Goal: Task Accomplishment & Management: Use online tool/utility

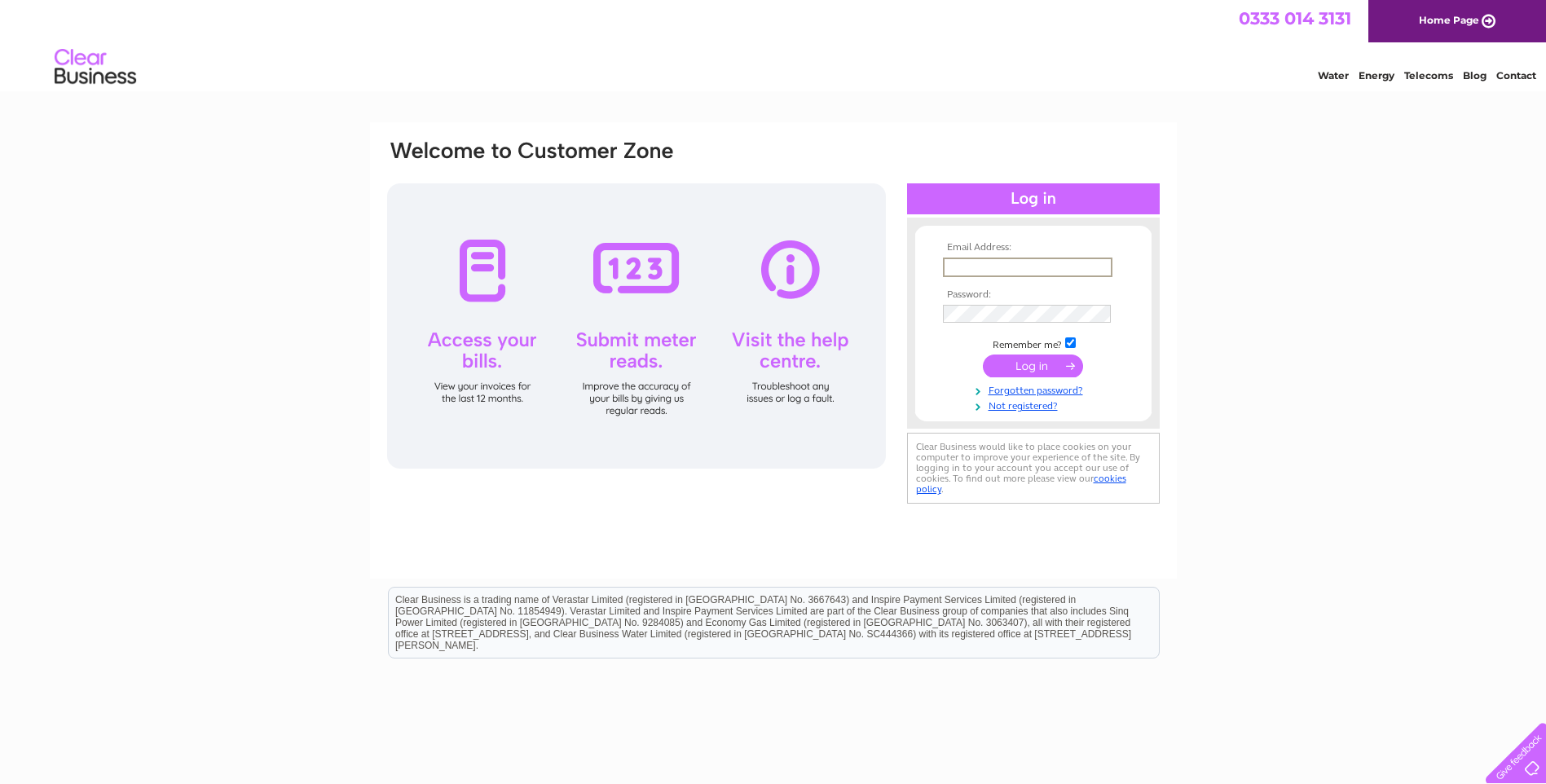
click at [1039, 273] on input "text" at bounding box center [1028, 267] width 169 height 19
type input "daz@northernroofingsupplies.com"
click at [1050, 362] on input "submit" at bounding box center [1032, 365] width 100 height 23
click at [1041, 364] on input "submit" at bounding box center [1032, 365] width 100 height 23
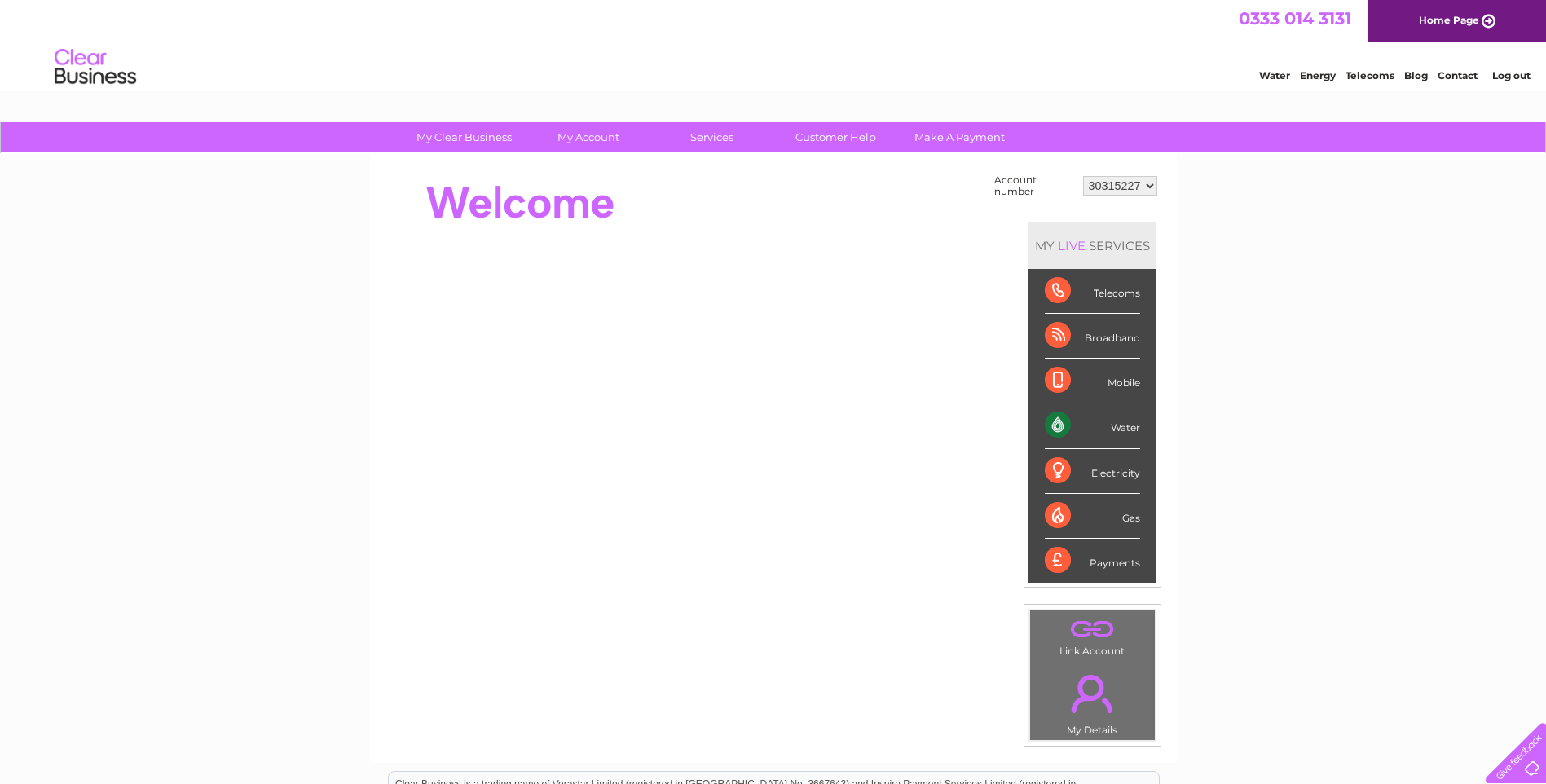
click at [1083, 422] on div "Water" at bounding box center [1091, 425] width 95 height 44
click at [1096, 424] on div "Water" at bounding box center [1091, 425] width 95 height 44
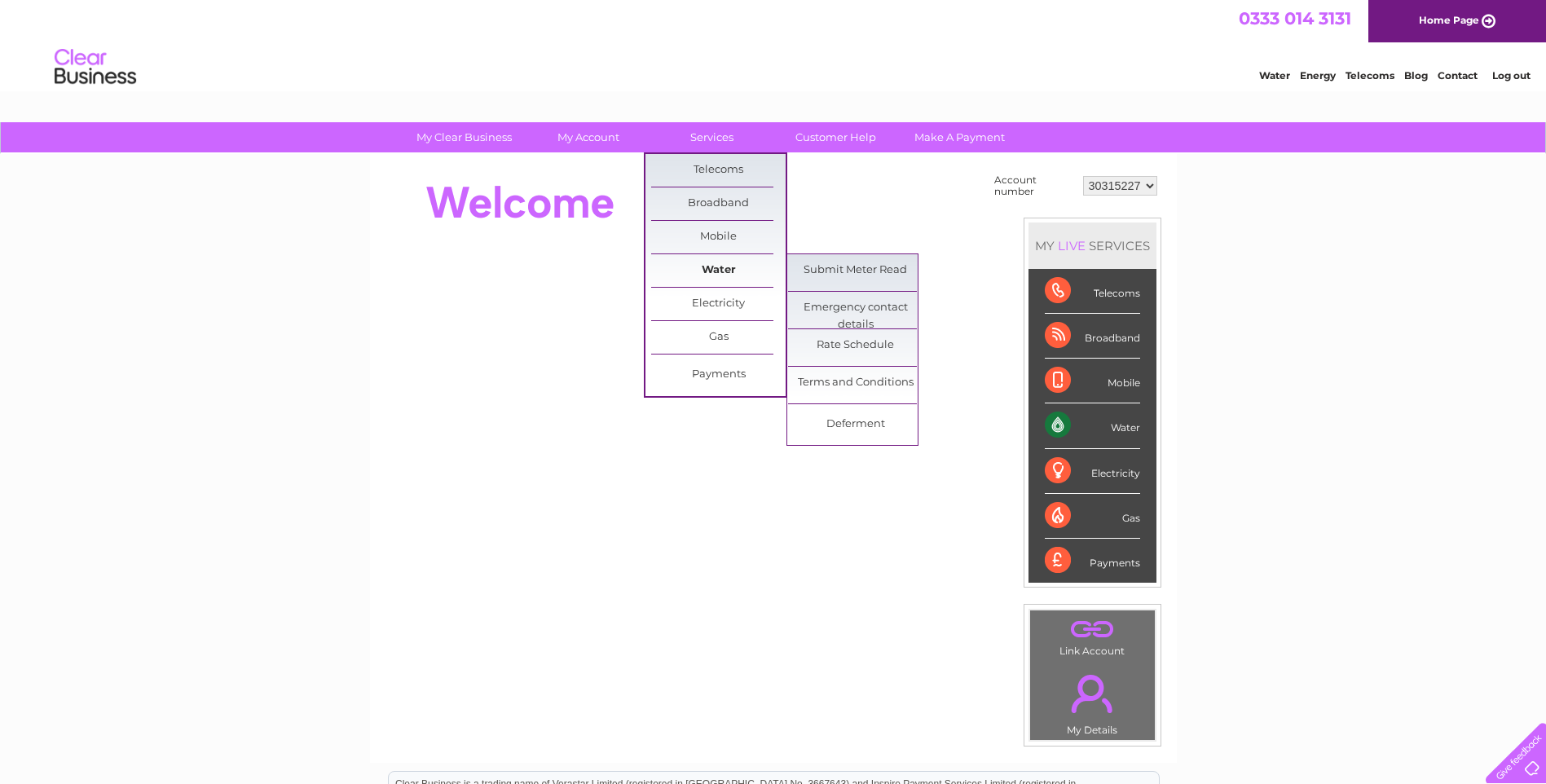
click at [723, 270] on link "Water" at bounding box center [718, 269] width 134 height 32
click at [819, 273] on link "Submit Meter Read" at bounding box center [855, 269] width 134 height 32
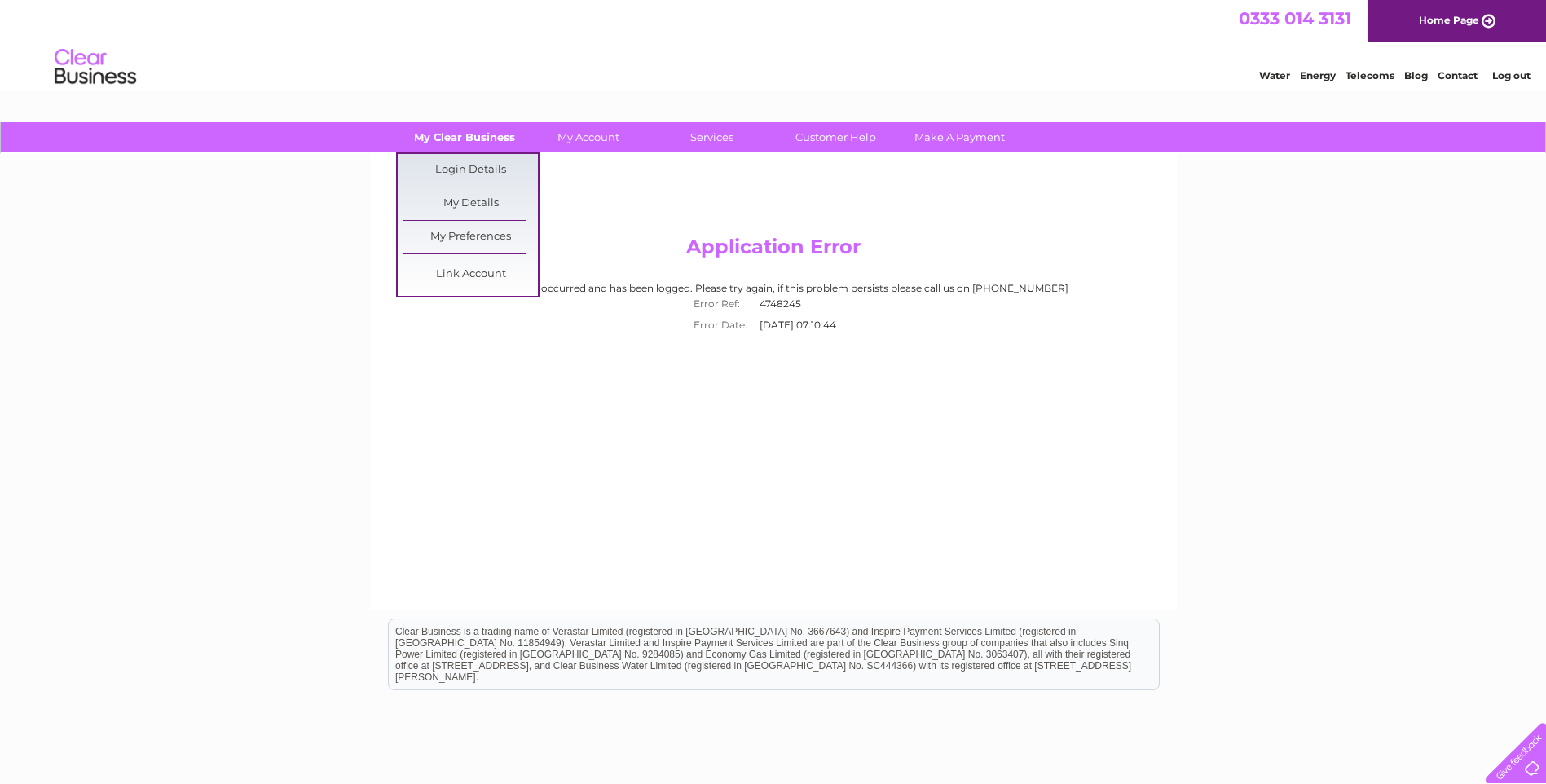
click at [475, 140] on link "My Clear Business" at bounding box center [464, 137] width 134 height 31
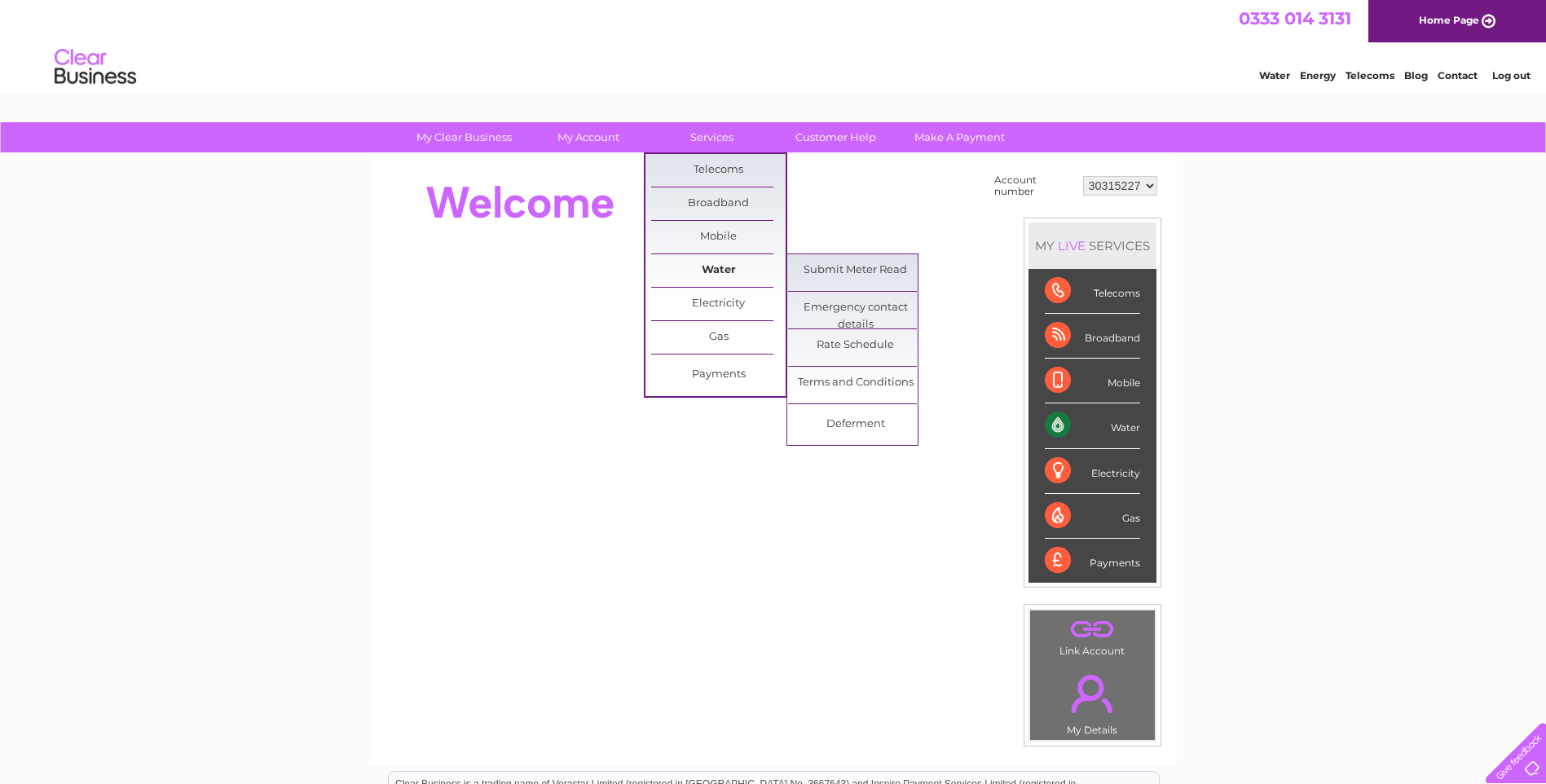
click at [742, 269] on link "Water" at bounding box center [718, 269] width 134 height 32
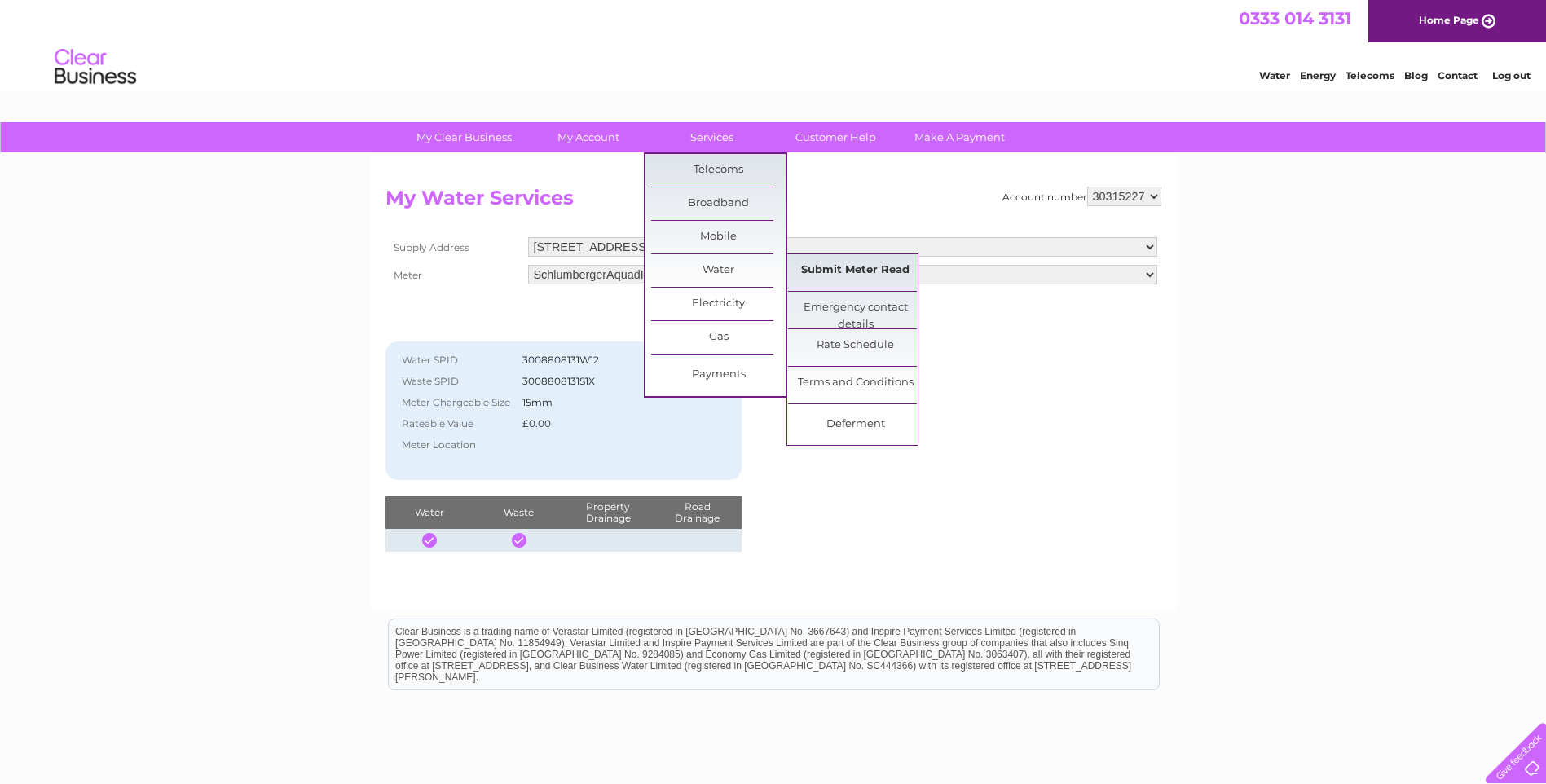
click at [816, 276] on link "Submit Meter Read" at bounding box center [855, 269] width 134 height 32
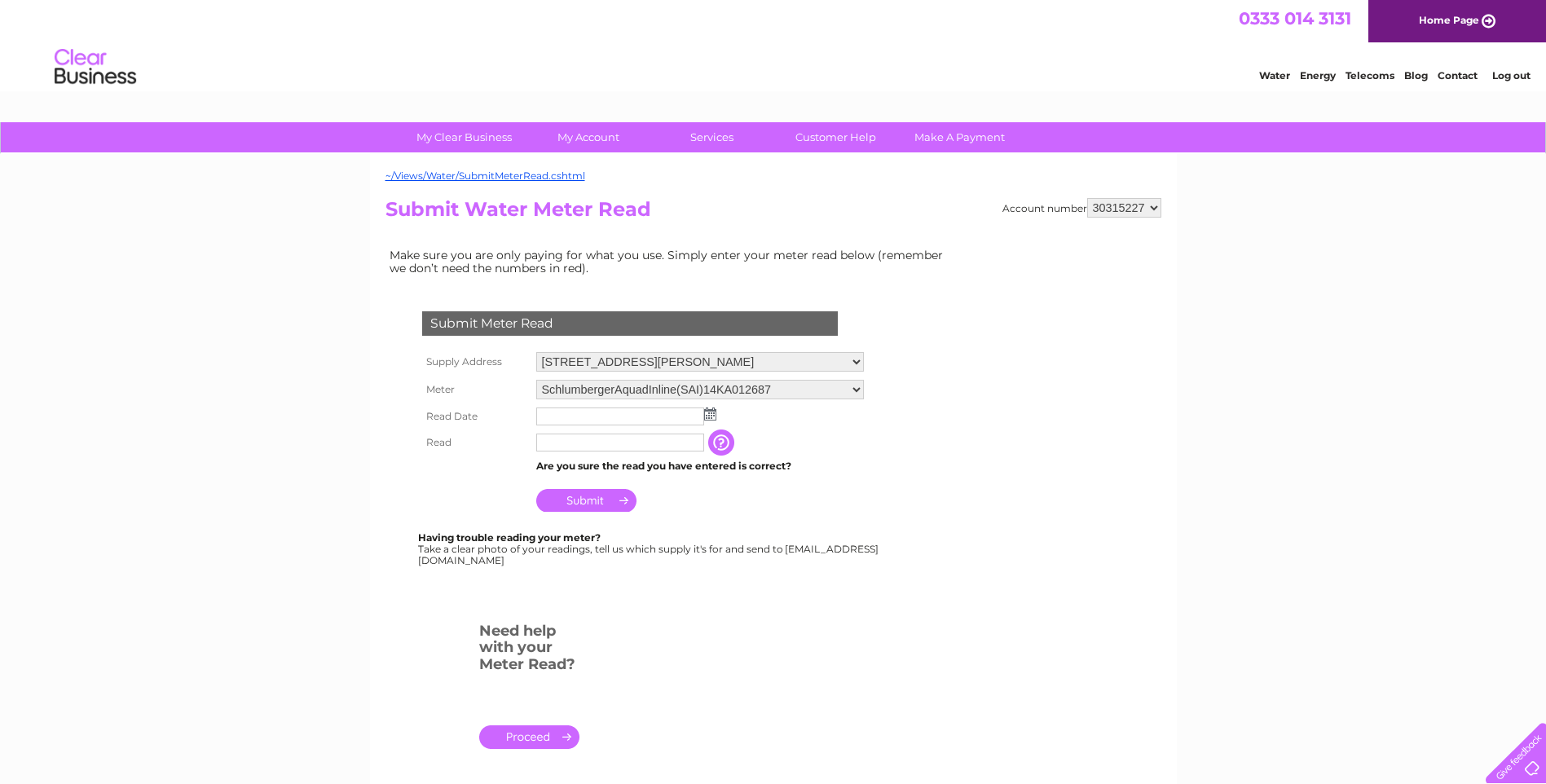
click at [689, 413] on input "text" at bounding box center [620, 416] width 168 height 18
click at [710, 413] on img at bounding box center [710, 413] width 12 height 13
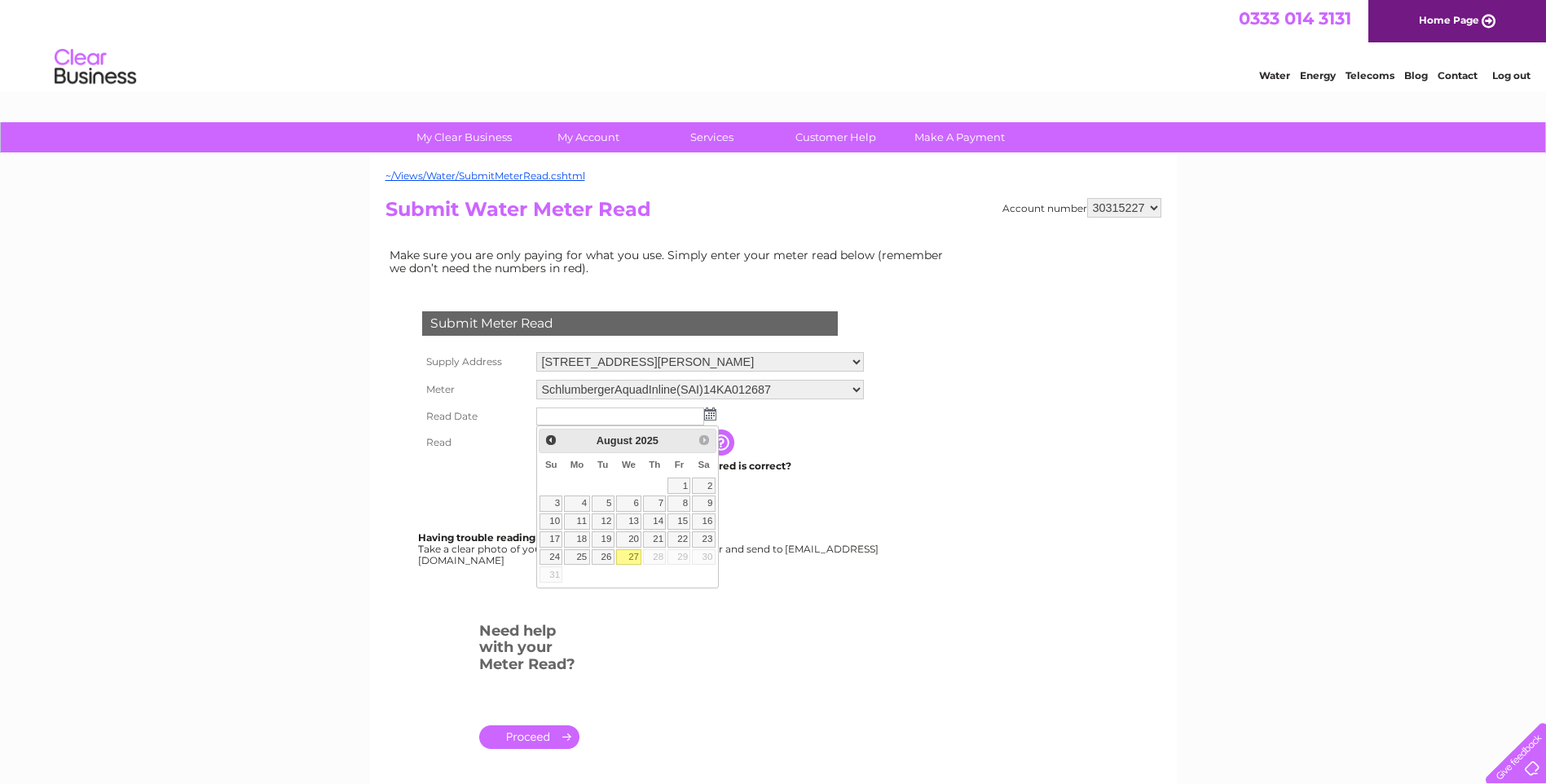
click at [629, 559] on link "27" at bounding box center [629, 557] width 26 height 17
type input "2025/08/27"
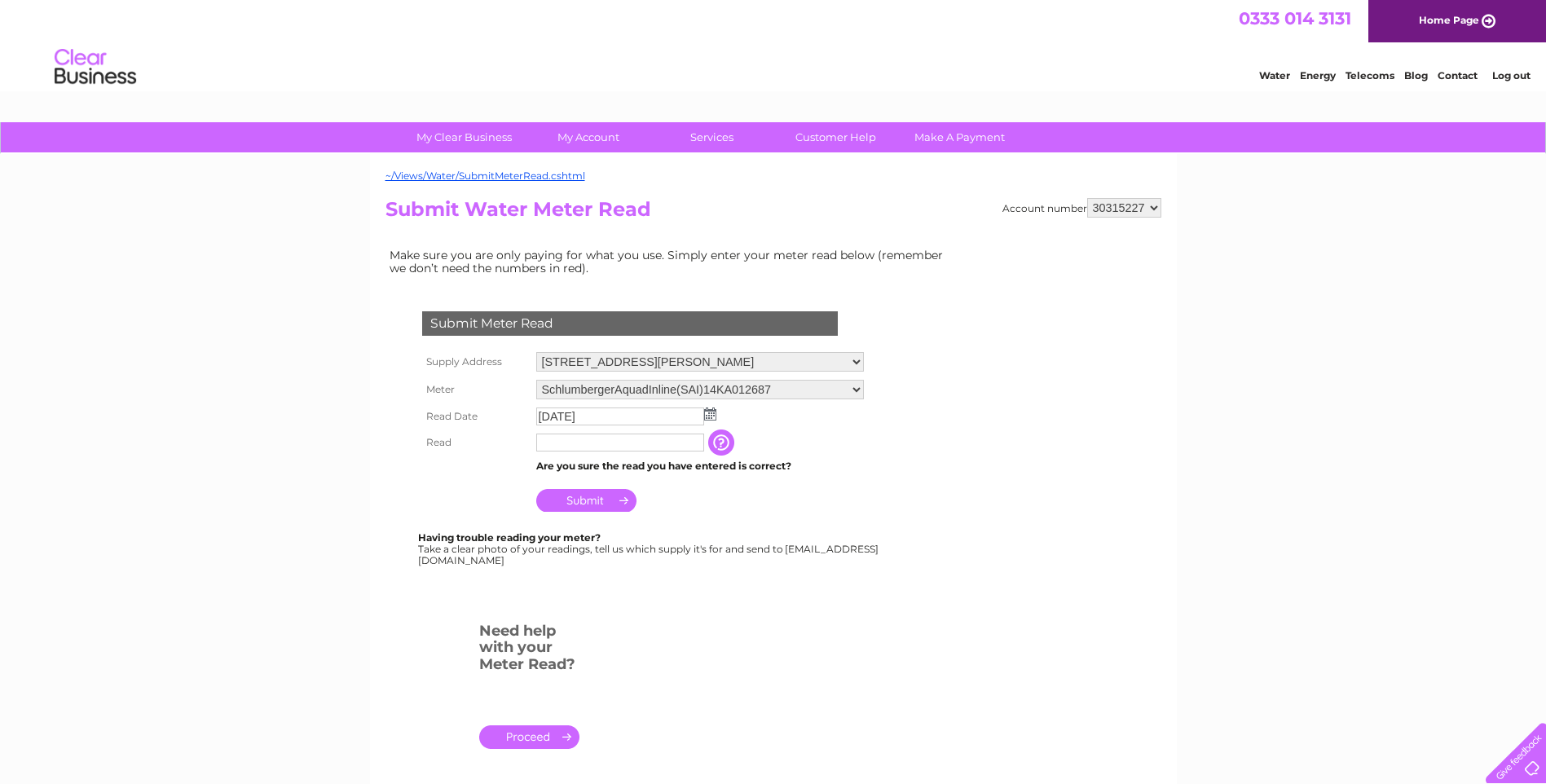
click at [639, 445] on input "text" at bounding box center [620, 442] width 168 height 18
click at [627, 441] on input "text" at bounding box center [620, 442] width 168 height 18
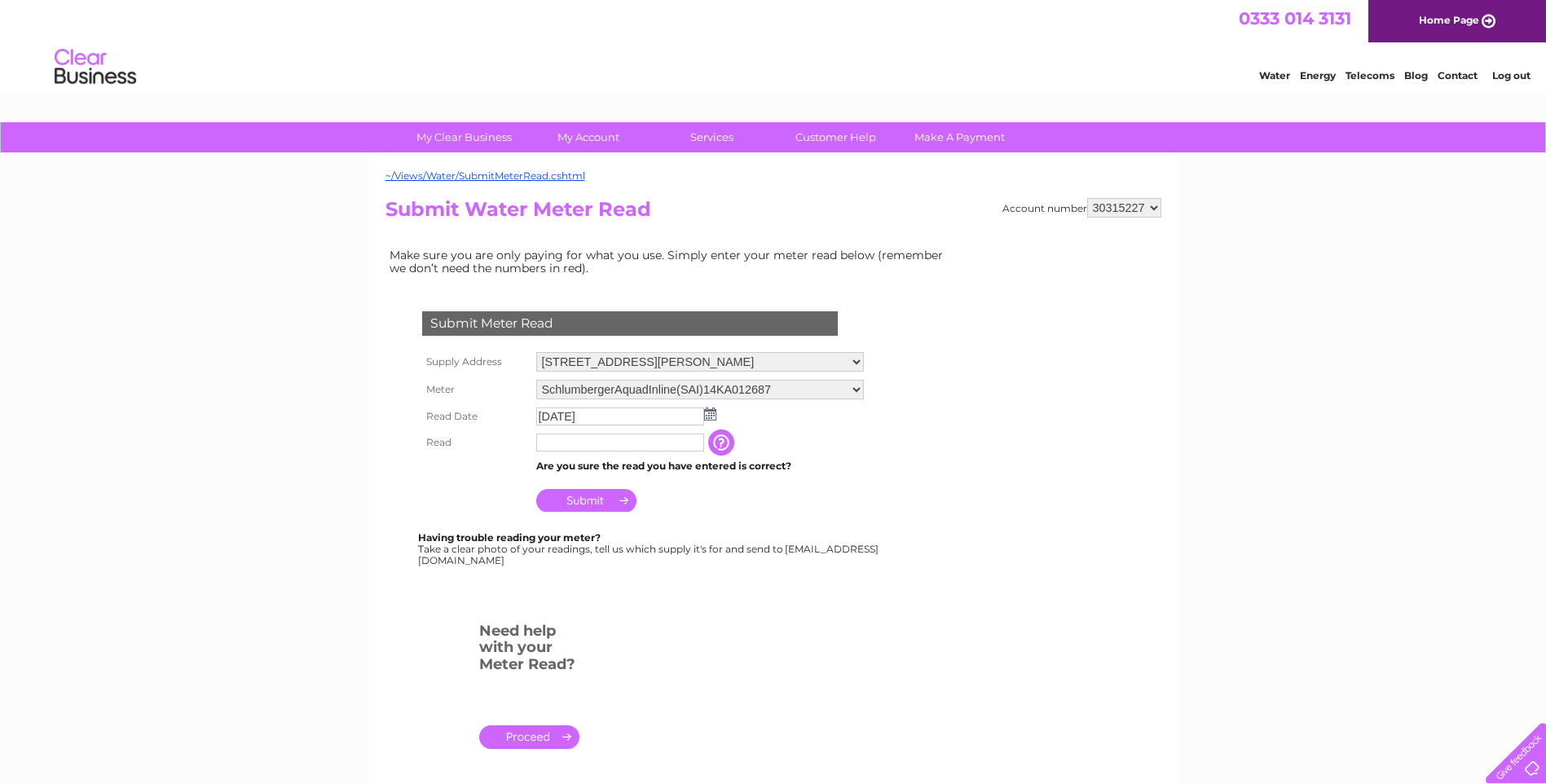
click at [627, 441] on input "text" at bounding box center [620, 442] width 168 height 18
click at [555, 441] on input "text" at bounding box center [620, 442] width 168 height 18
click at [722, 442] on input "button" at bounding box center [723, 442] width 30 height 26
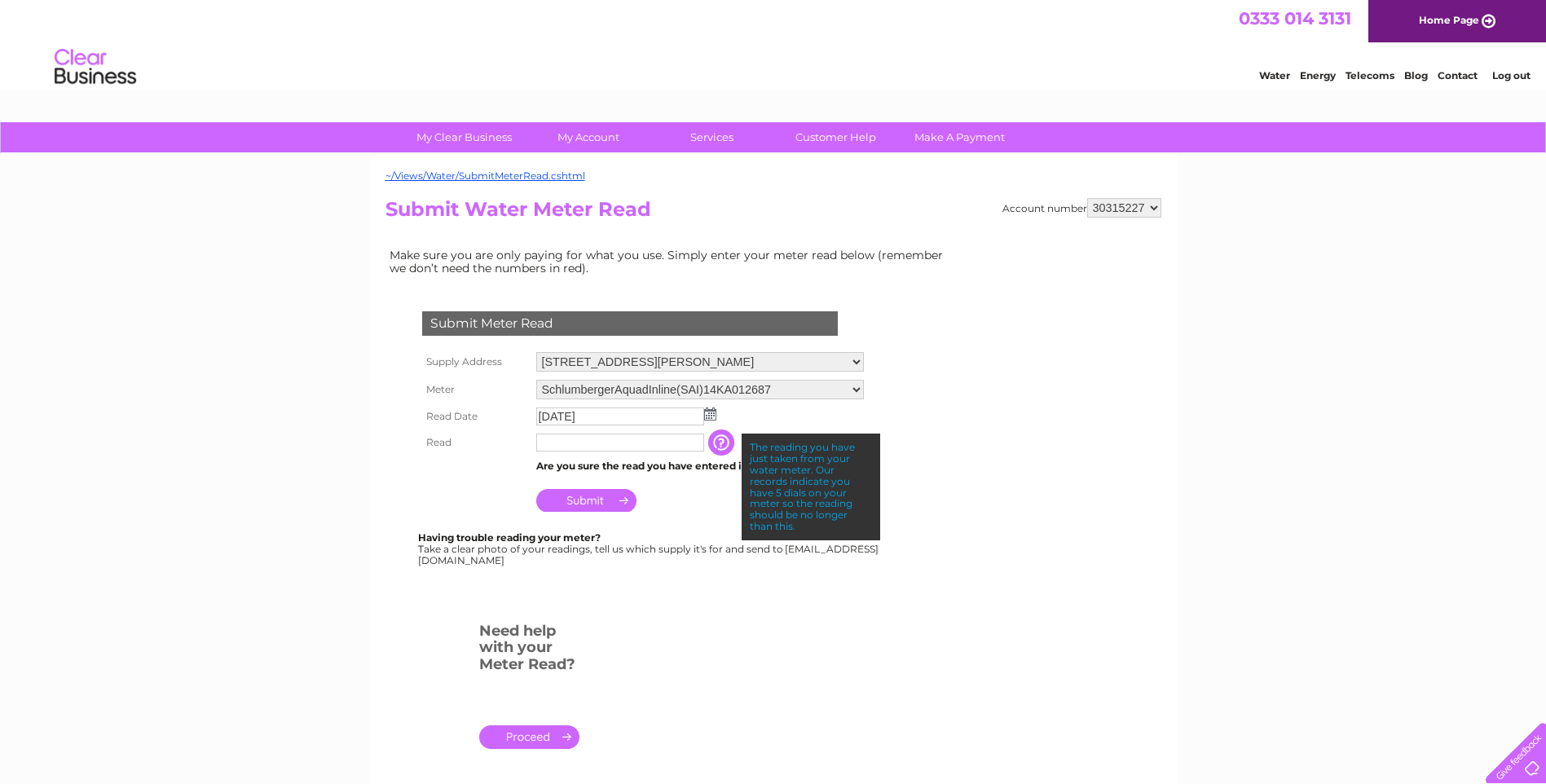
click at [645, 444] on input "text" at bounding box center [620, 442] width 168 height 18
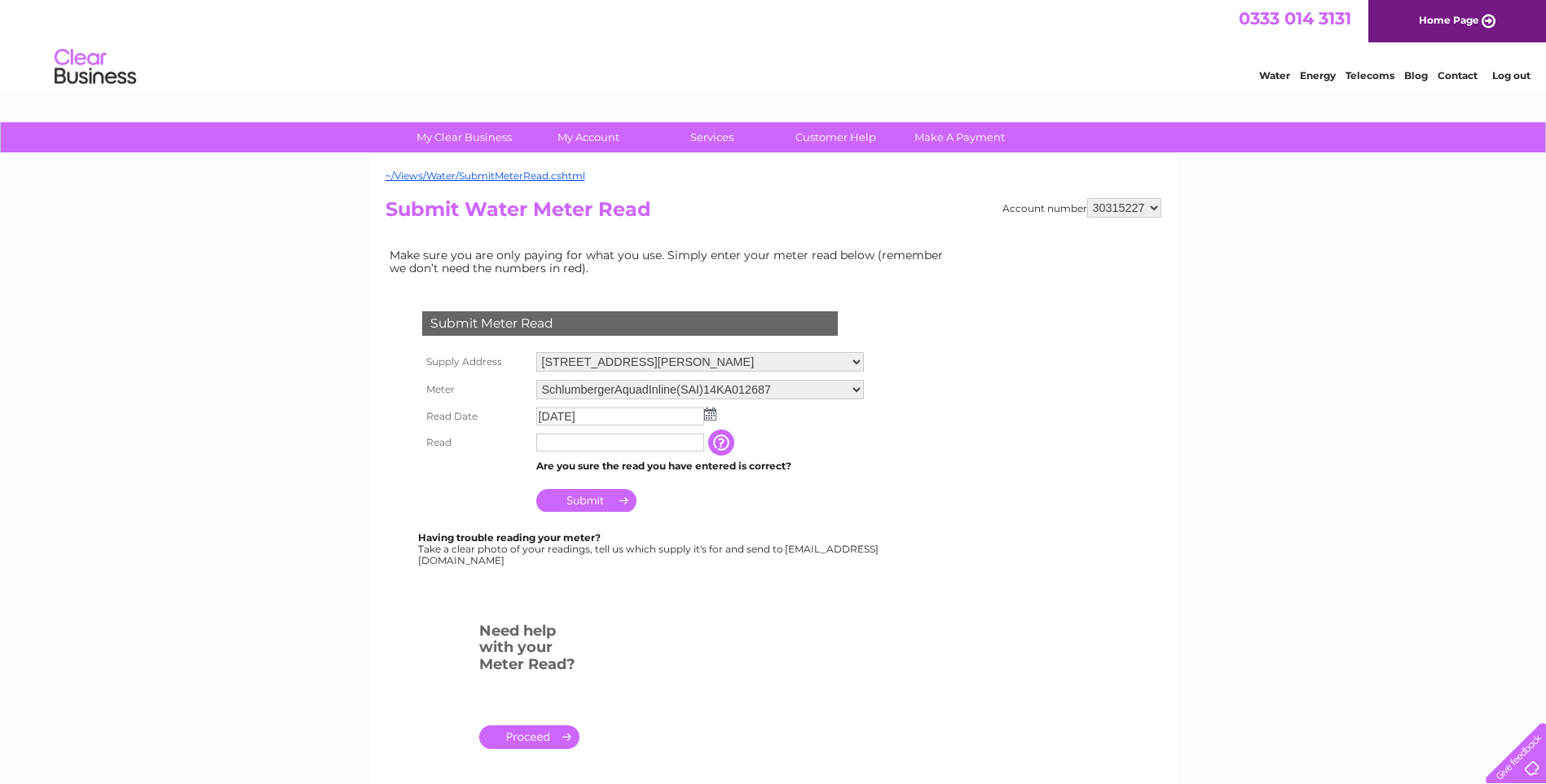
click at [625, 443] on input "text" at bounding box center [620, 442] width 168 height 18
click at [583, 443] on input "text" at bounding box center [620, 442] width 168 height 18
click at [659, 440] on input "text" at bounding box center [620, 442] width 168 height 18
click at [690, 446] on input "text" at bounding box center [620, 442] width 168 height 18
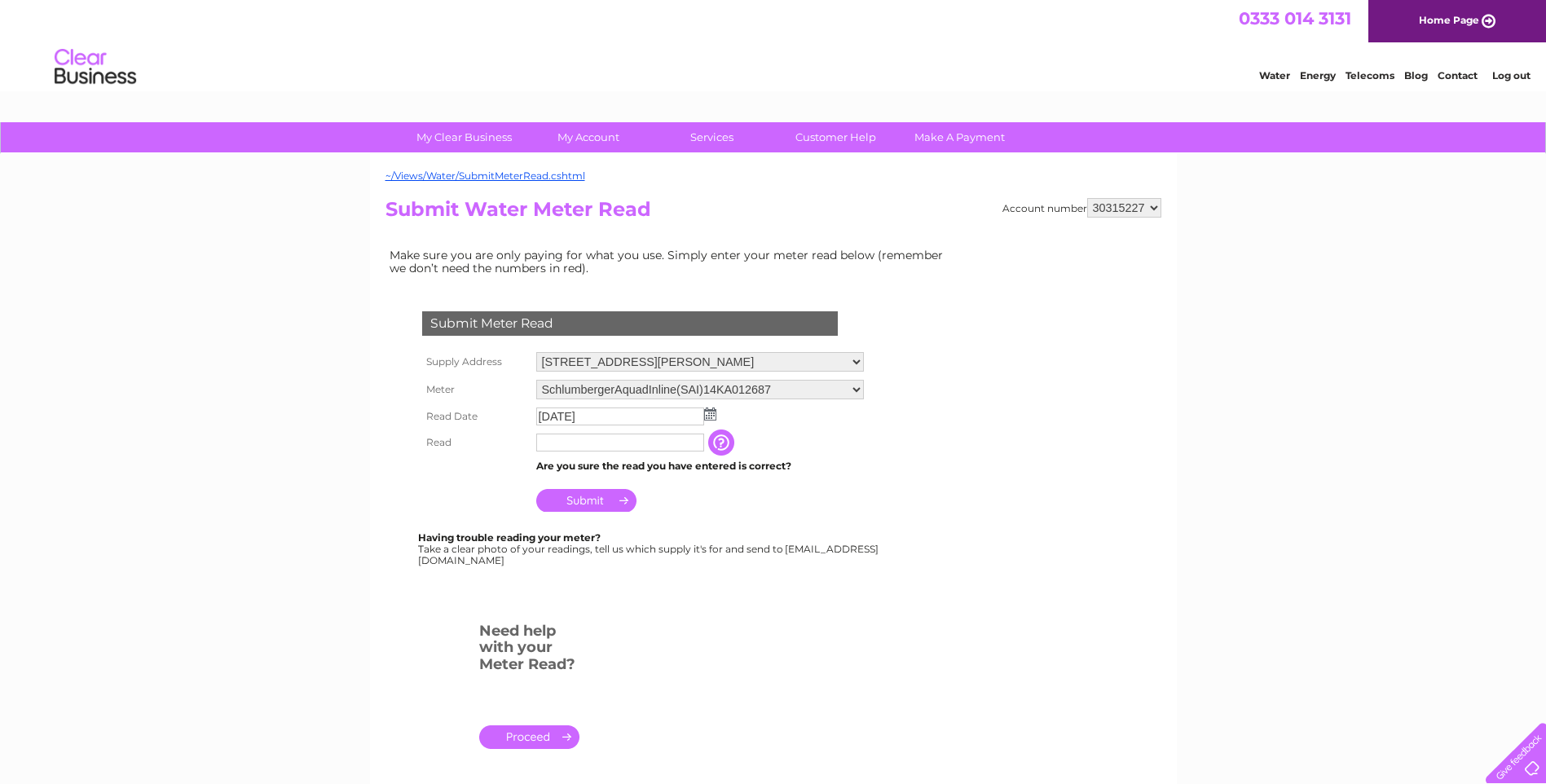
drag, startPoint x: 690, startPoint y: 446, endPoint x: 695, endPoint y: 424, distance: 22.6
click at [690, 440] on input "text" at bounding box center [620, 442] width 168 height 18
click at [451, 441] on th "Read" at bounding box center [475, 442] width 114 height 26
click at [549, 444] on input "text" at bounding box center [620, 442] width 168 height 18
click at [728, 439] on input "button" at bounding box center [723, 442] width 30 height 26
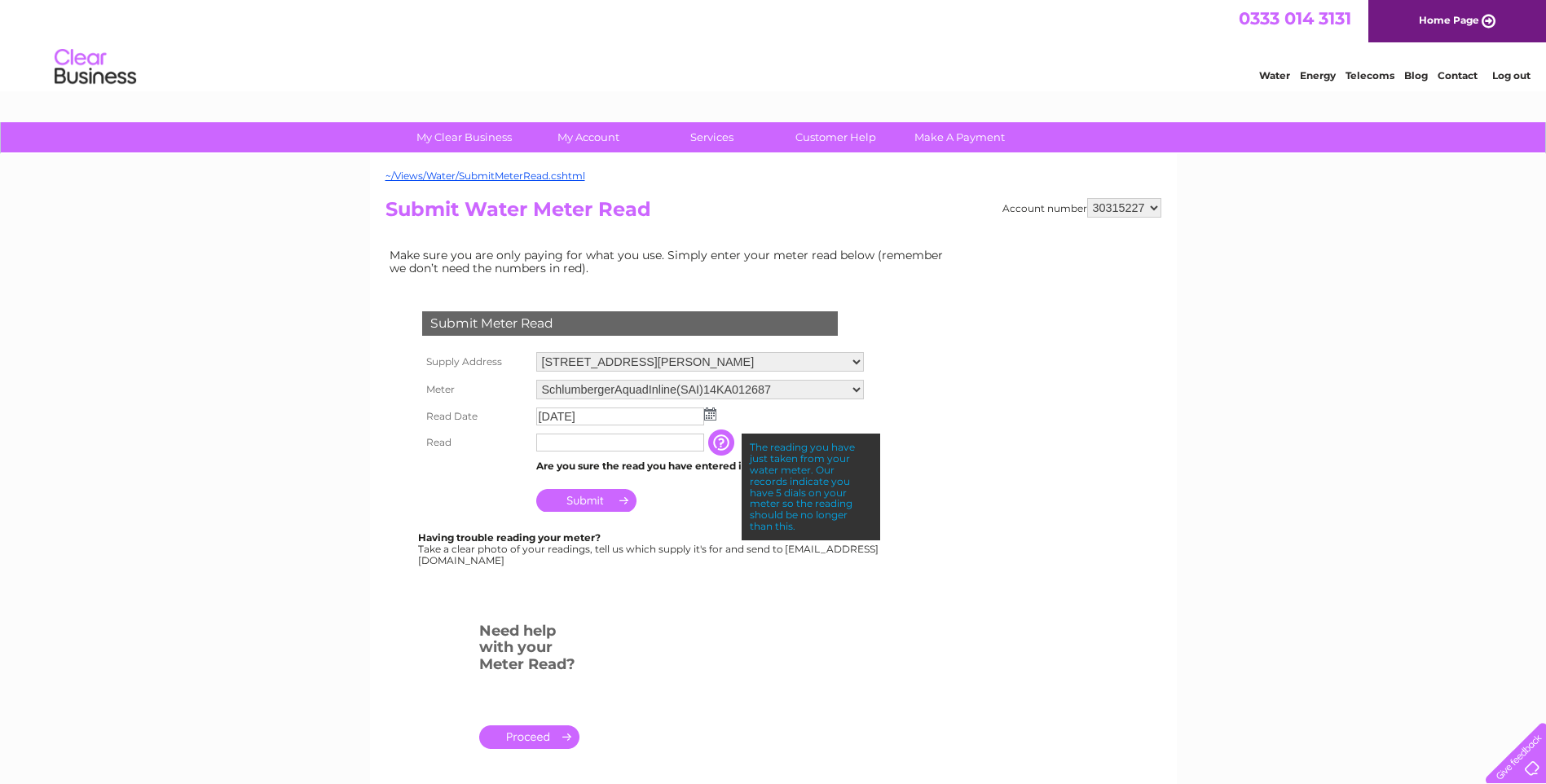
click at [633, 442] on input "text" at bounding box center [620, 442] width 168 height 18
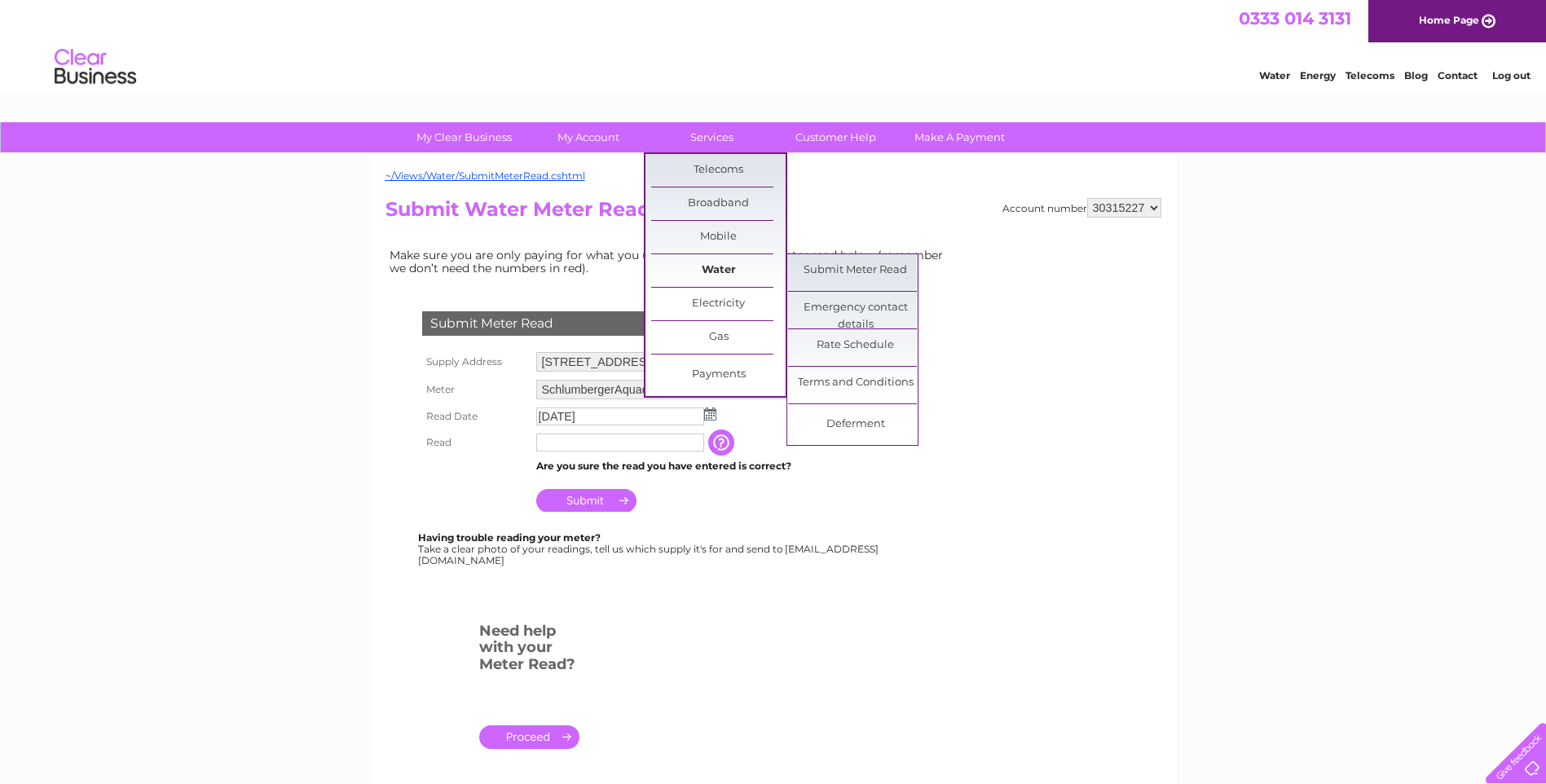
click at [695, 271] on link "Water" at bounding box center [718, 269] width 134 height 32
click at [832, 278] on link "Submit Meter Read" at bounding box center [855, 269] width 134 height 32
click at [834, 276] on link "Submit Meter Read" at bounding box center [855, 269] width 134 height 32
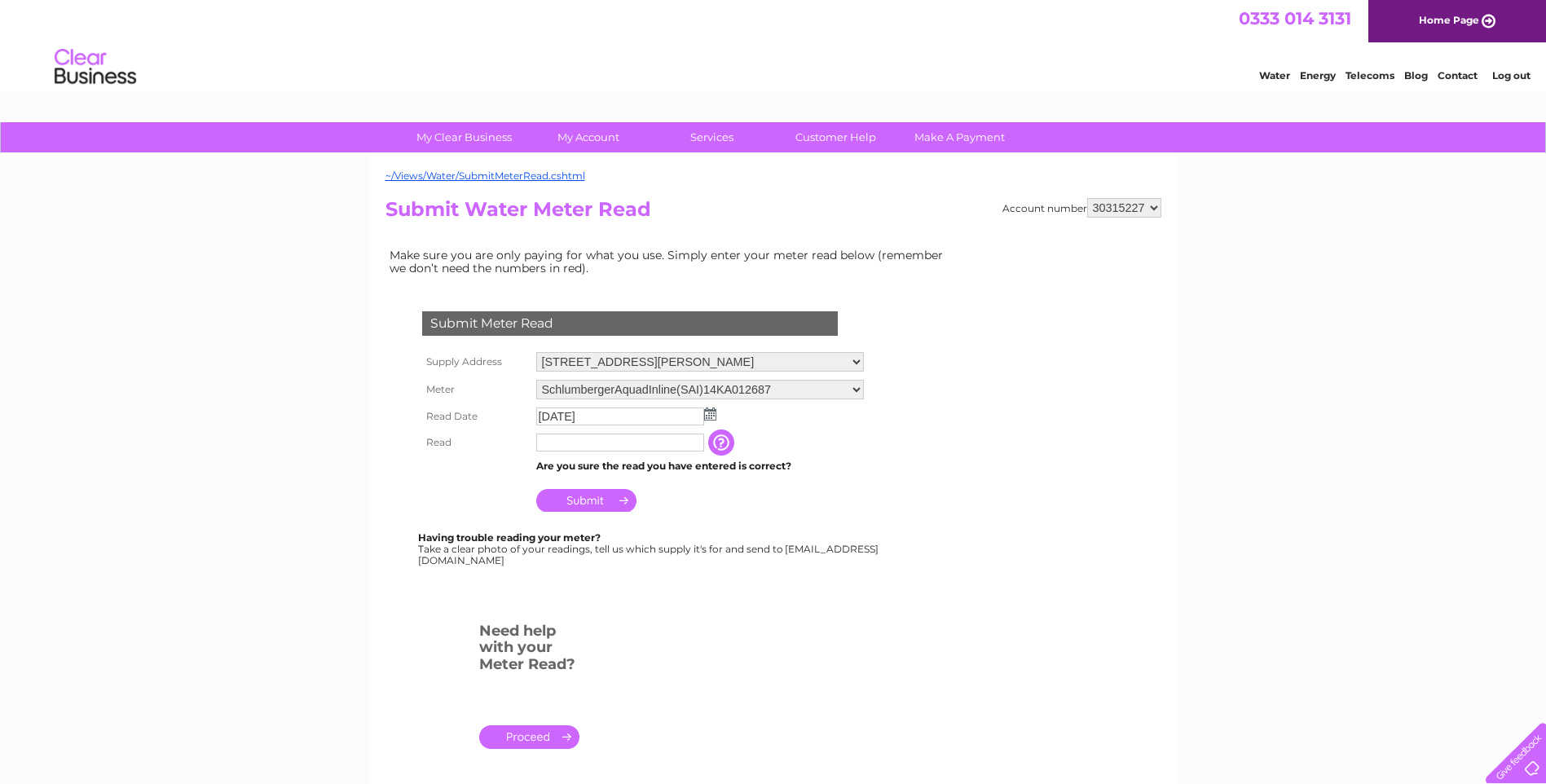
click at [664, 437] on input "text" at bounding box center [620, 442] width 168 height 18
click at [667, 420] on input "text" at bounding box center [620, 416] width 168 height 18
click at [708, 413] on img at bounding box center [710, 413] width 12 height 13
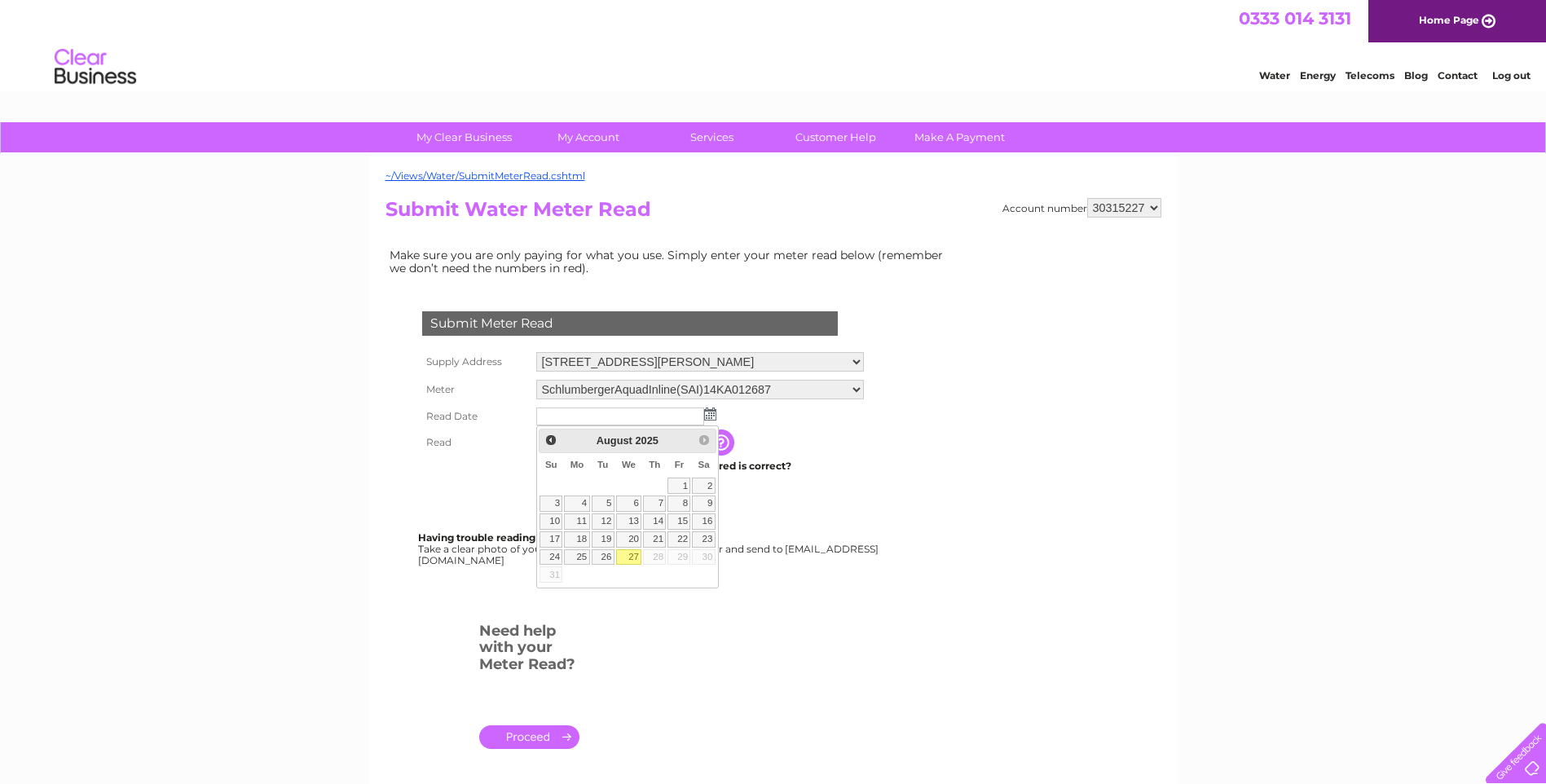
click at [634, 558] on link "27" at bounding box center [629, 557] width 26 height 17
type input "[DATE]"
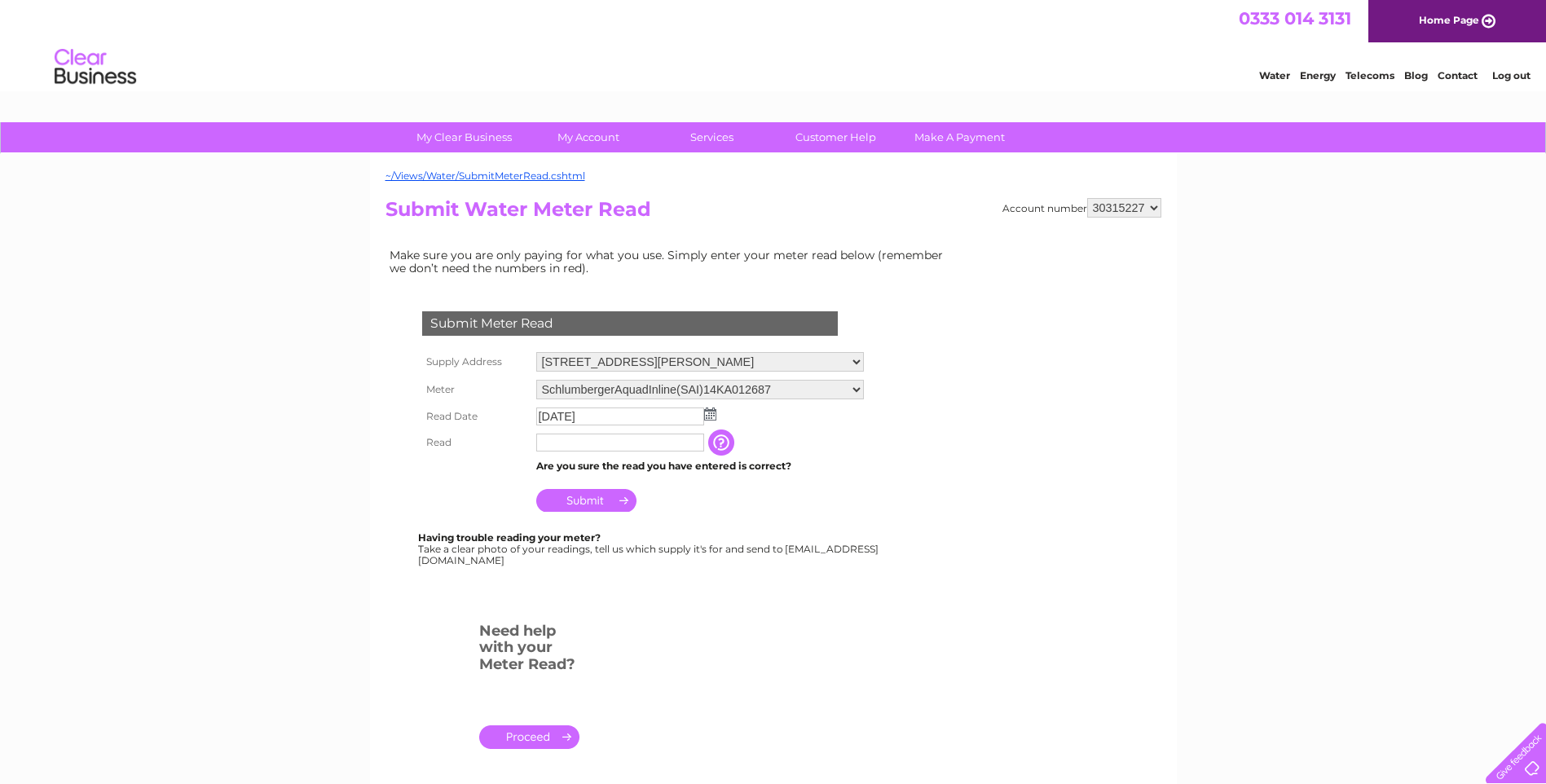
click at [583, 440] on input "text" at bounding box center [620, 442] width 168 height 18
click at [583, 446] on input "text" at bounding box center [620, 442] width 168 height 18
click at [665, 443] on input "text" at bounding box center [621, 443] width 169 height 19
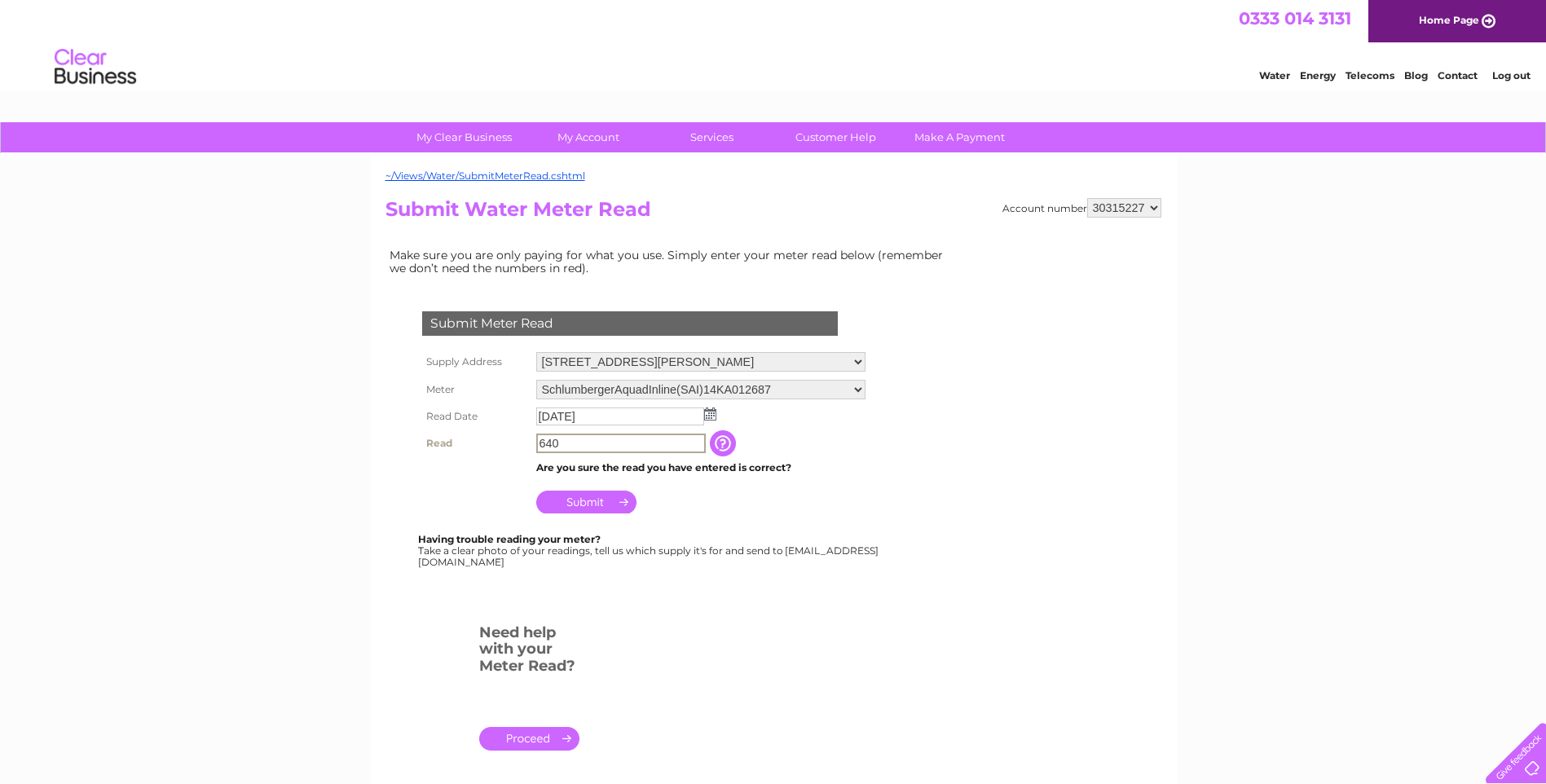
type input "640"
click at [580, 497] on input "Submit" at bounding box center [586, 501] width 100 height 23
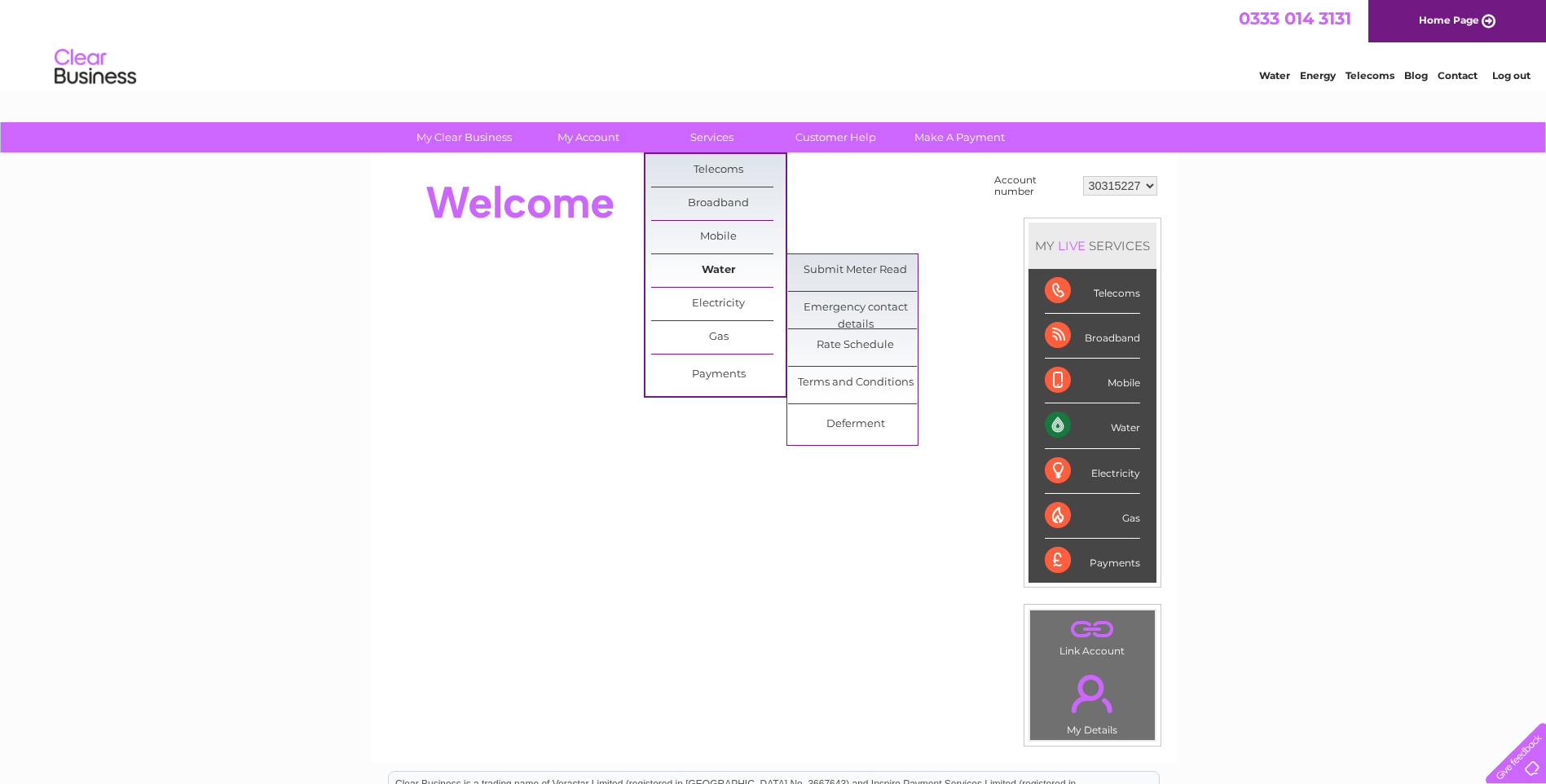
drag, startPoint x: 710, startPoint y: 271, endPoint x: 729, endPoint y: 271, distance: 19.0
click at [710, 271] on link "Water" at bounding box center [718, 269] width 134 height 32
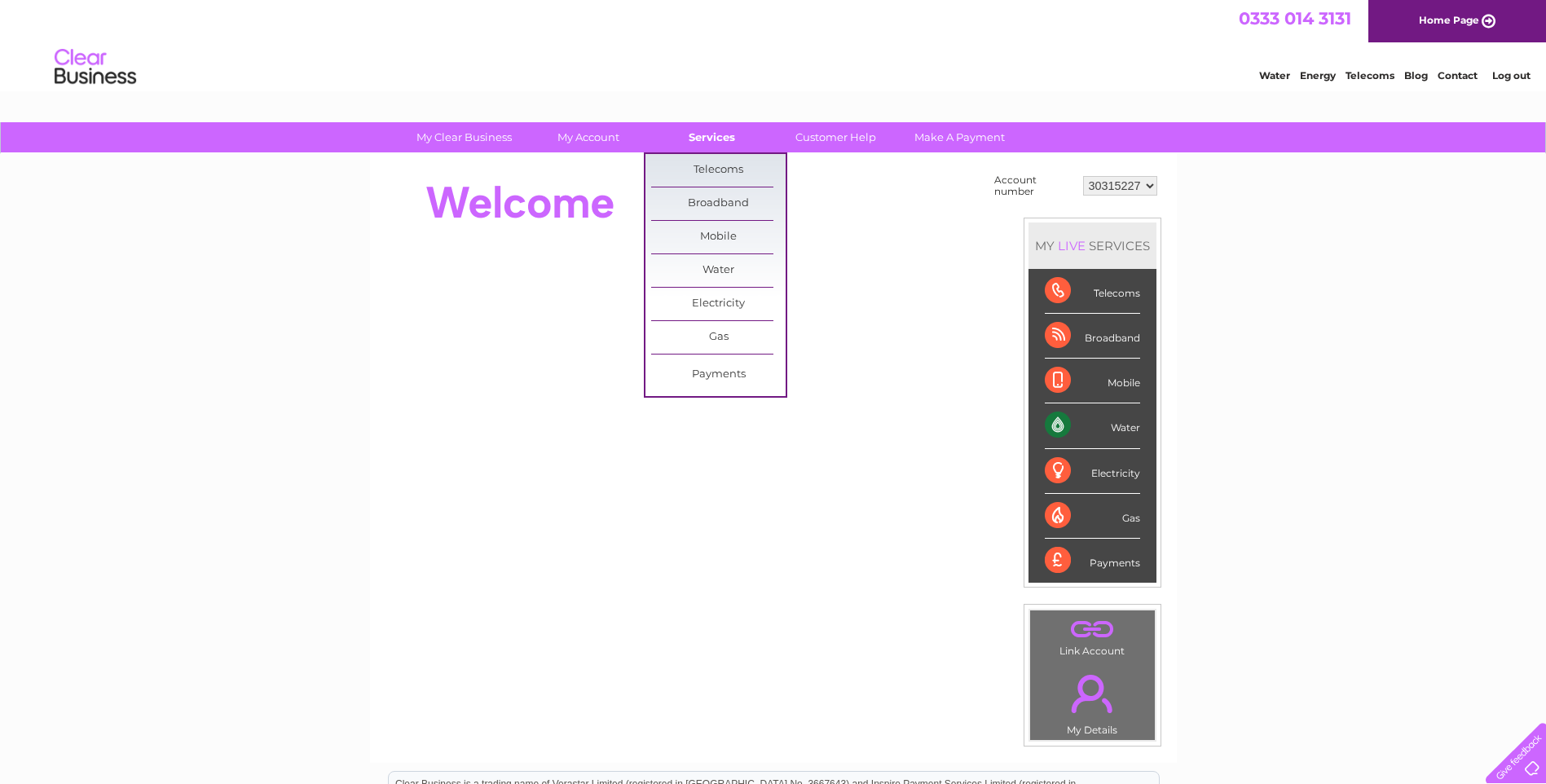
click at [711, 131] on link "Services" at bounding box center [712, 137] width 134 height 31
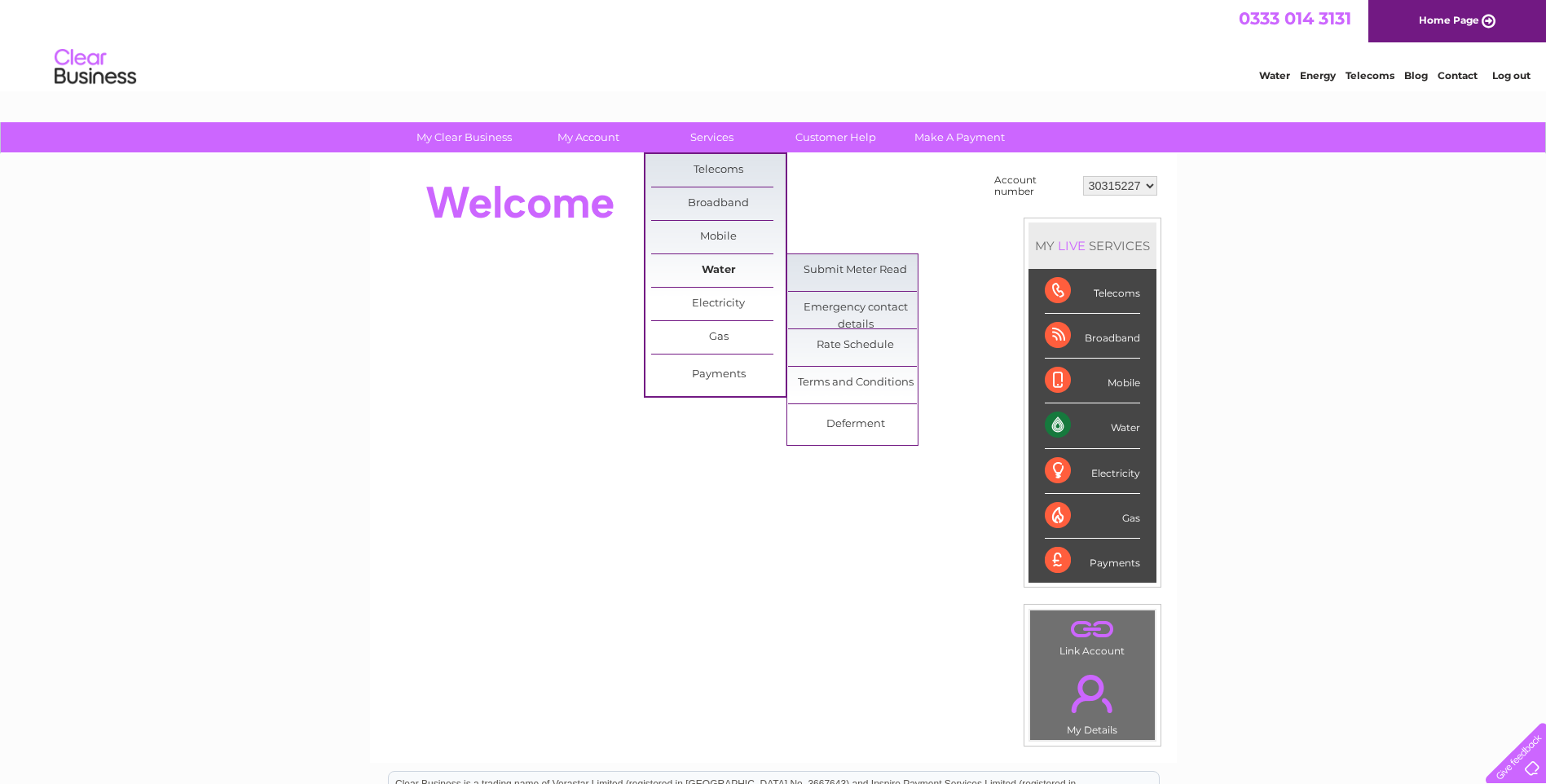
click at [749, 261] on link "Water" at bounding box center [718, 269] width 134 height 32
click at [823, 269] on link "Submit Meter Read" at bounding box center [855, 269] width 134 height 32
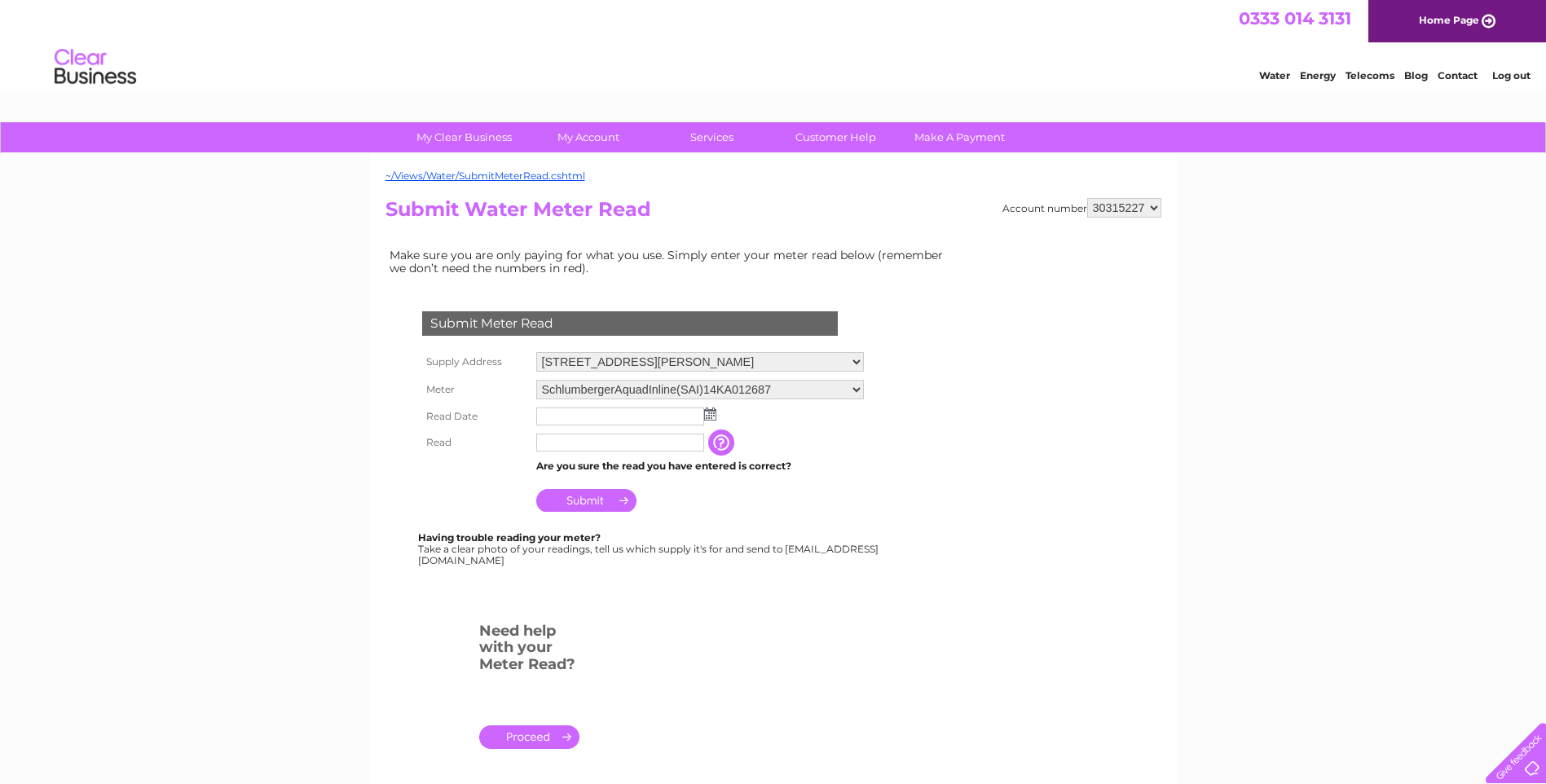
click at [710, 414] on img at bounding box center [710, 413] width 12 height 13
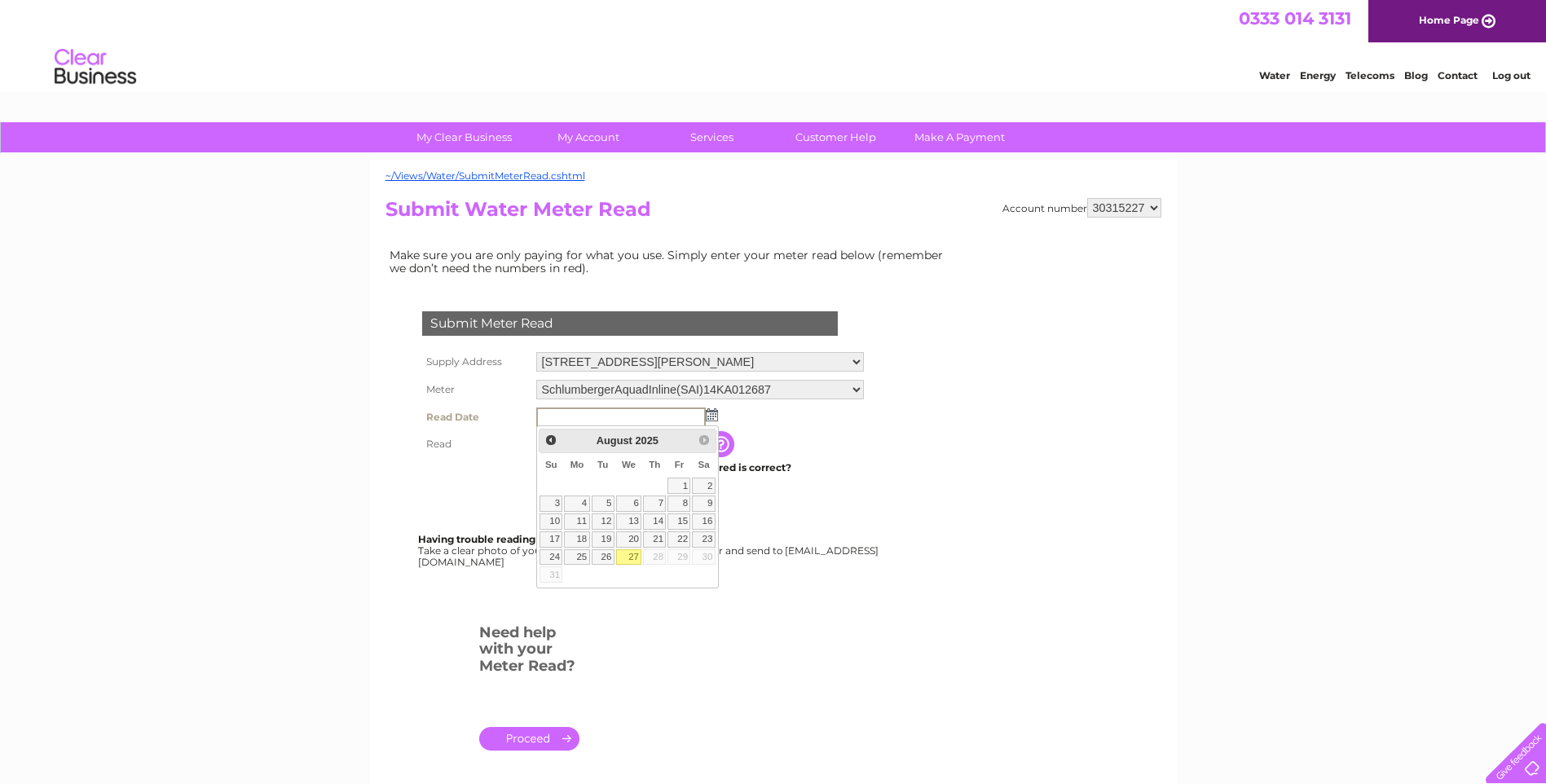
click at [634, 555] on link "27" at bounding box center [629, 557] width 26 height 17
type input "2025/08/27"
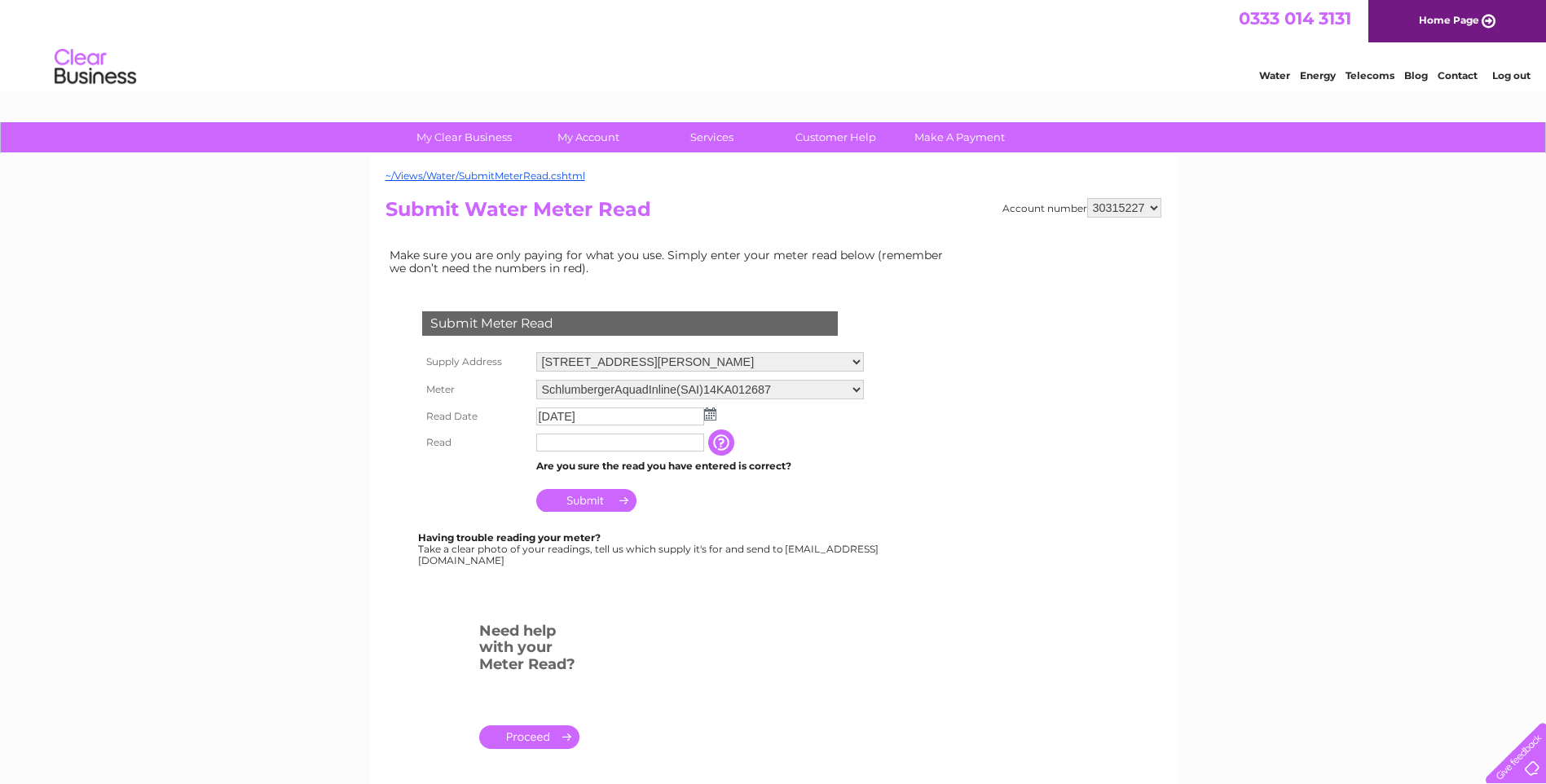
click at [655, 439] on input "text" at bounding box center [620, 442] width 168 height 18
type input "640"
click at [599, 500] on input "Submit" at bounding box center [586, 501] width 100 height 23
click at [1515, 71] on link "Log out" at bounding box center [1511, 75] width 38 height 12
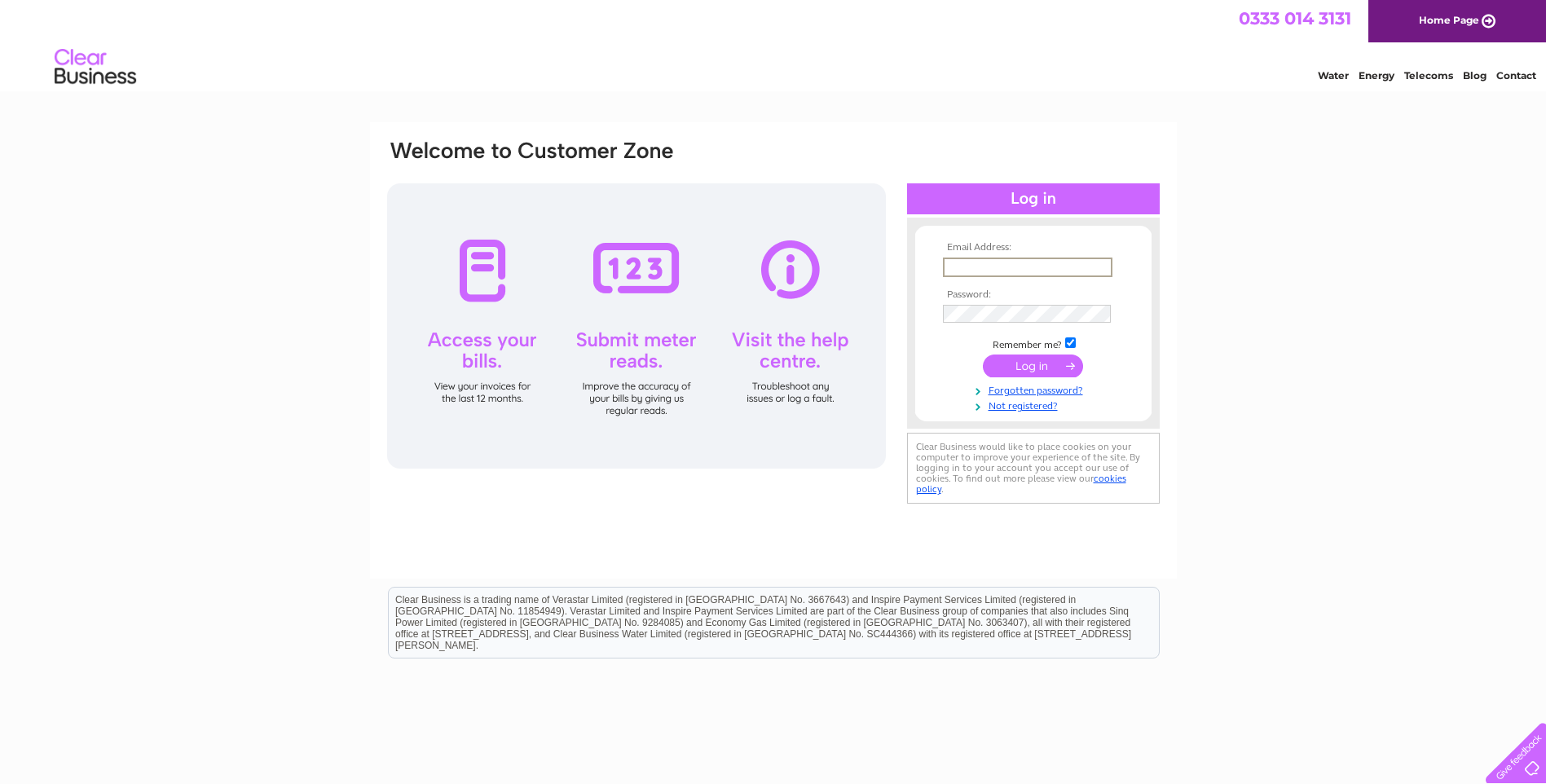
click at [1019, 270] on input "text" at bounding box center [1028, 267] width 169 height 19
type input "[EMAIL_ADDRESS][DOMAIN_NAME]"
click at [1023, 365] on input "submit" at bounding box center [1032, 365] width 100 height 23
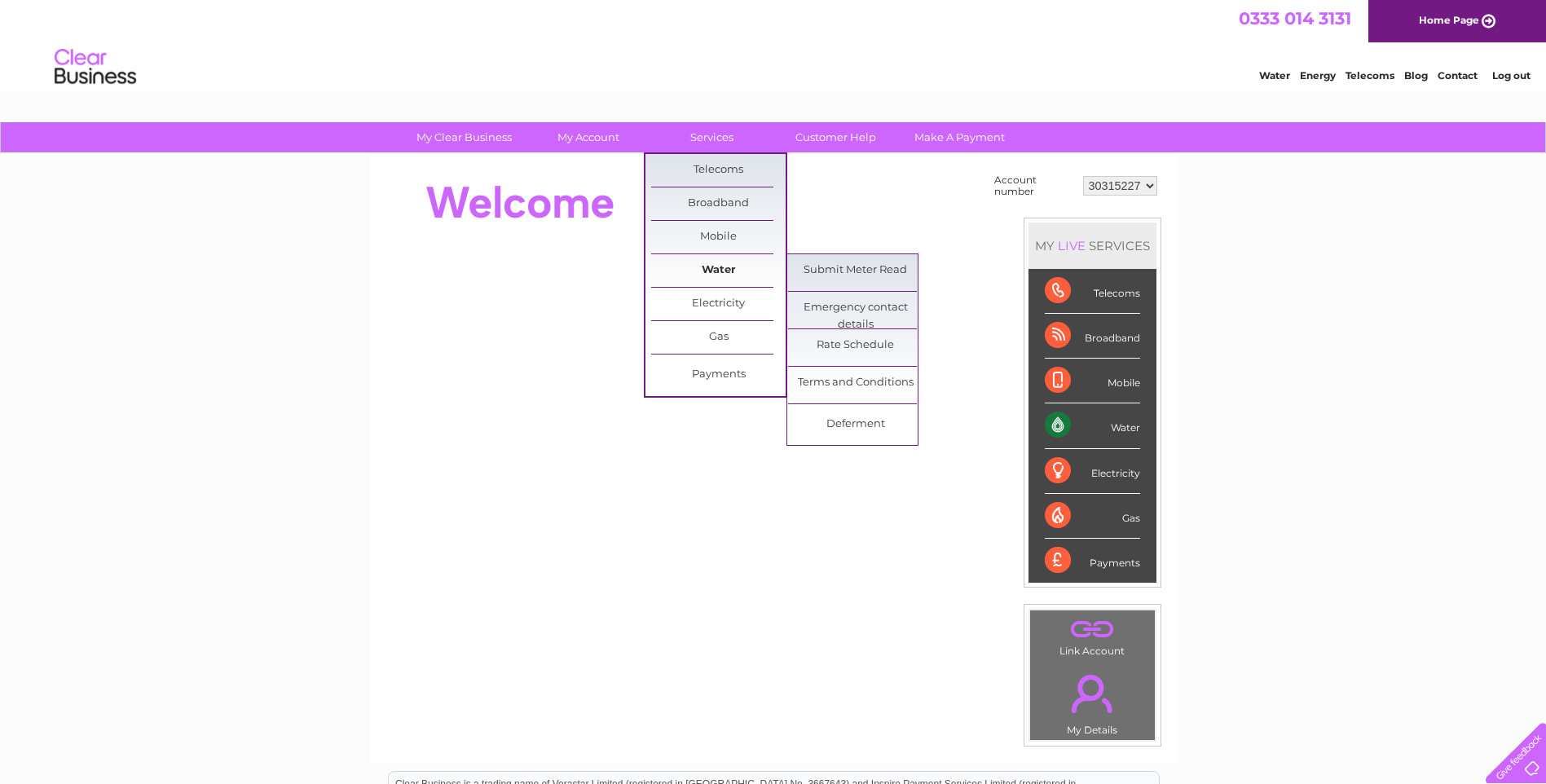
click at [714, 265] on link "Water" at bounding box center [718, 269] width 134 height 32
click at [855, 280] on link "Submit Meter Read" at bounding box center [855, 269] width 134 height 32
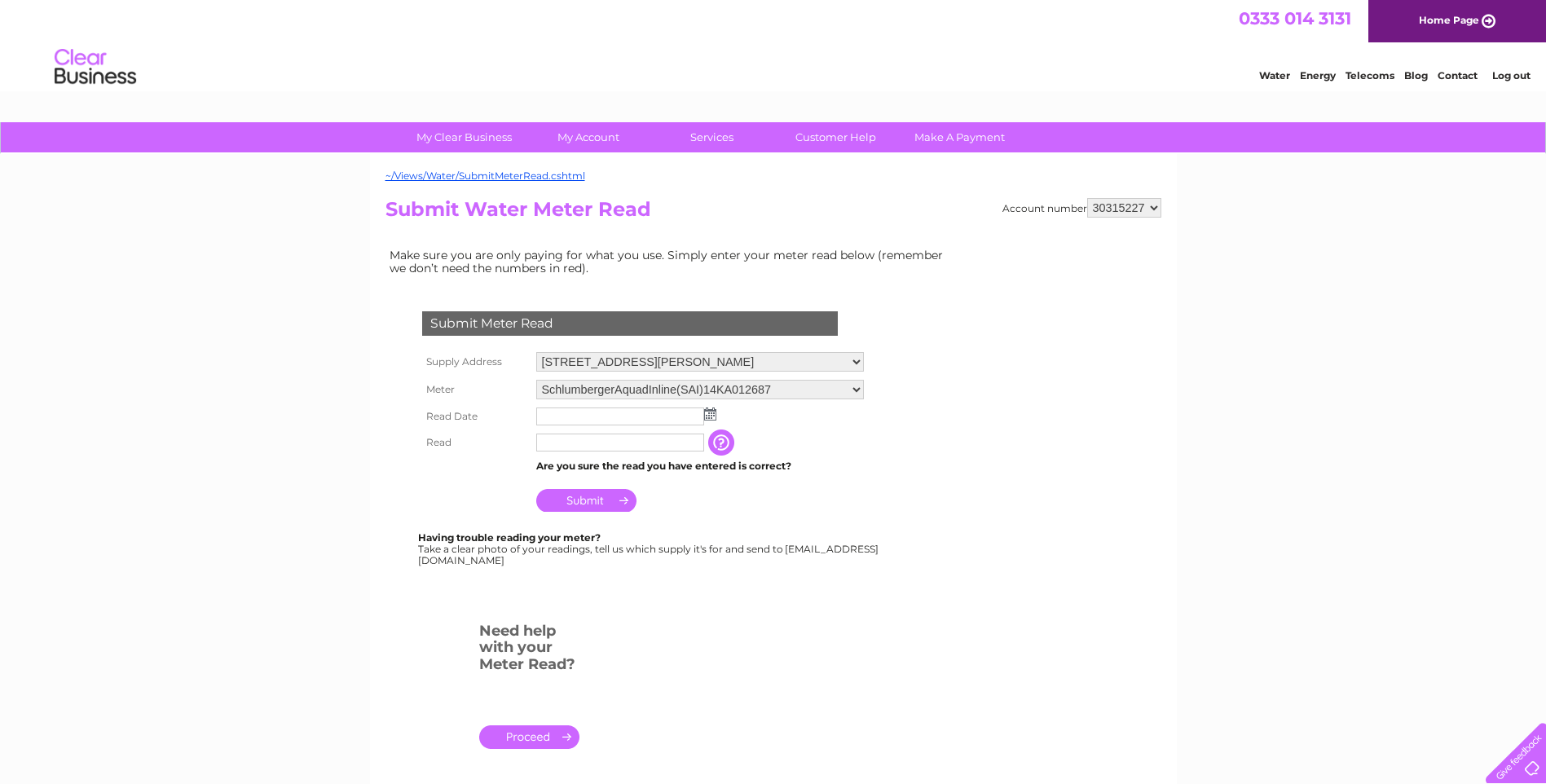
click at [711, 411] on img at bounding box center [710, 413] width 12 height 13
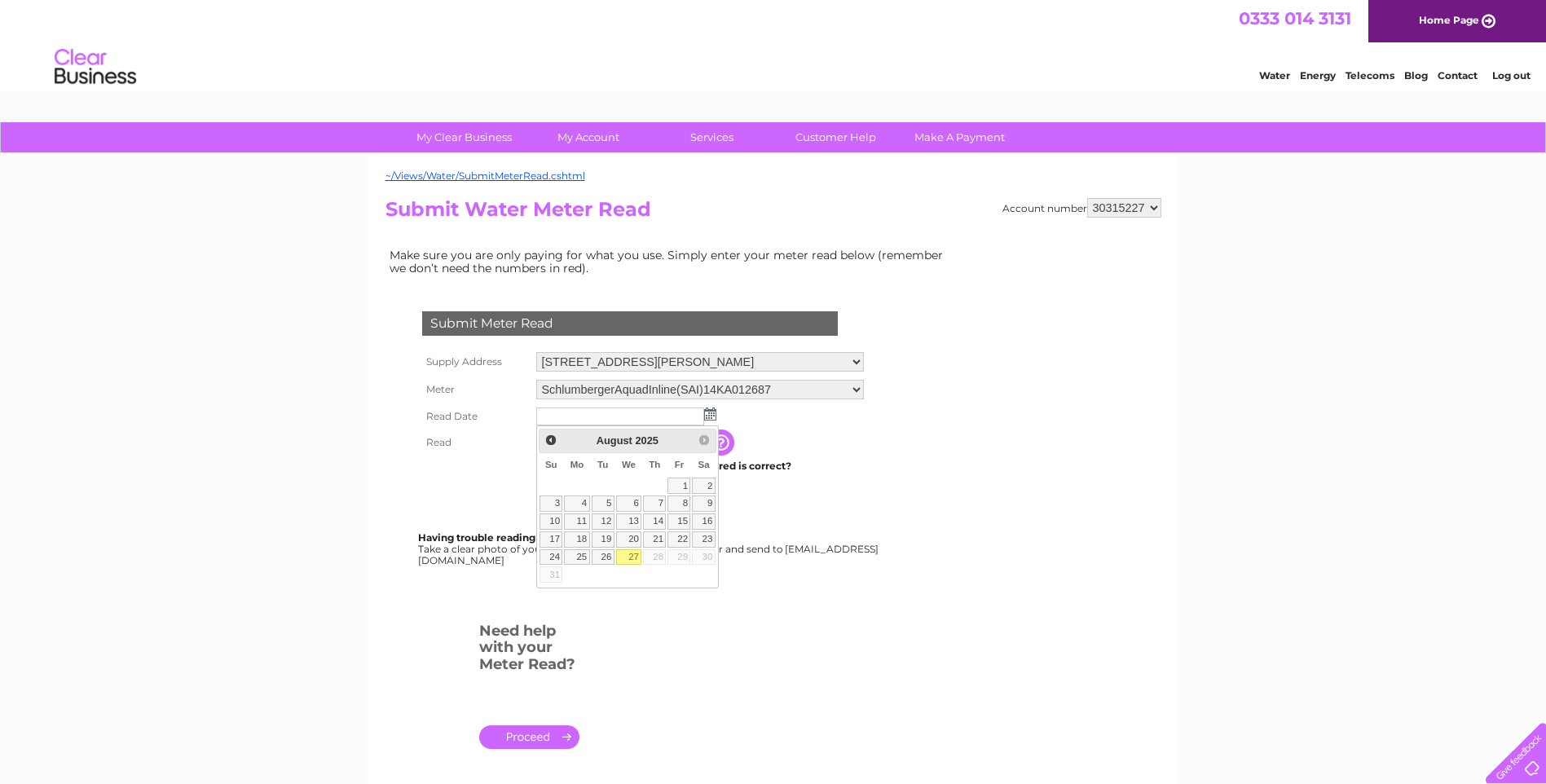
click at [629, 559] on link "27" at bounding box center [629, 557] width 26 height 17
type input "2025/08/27"
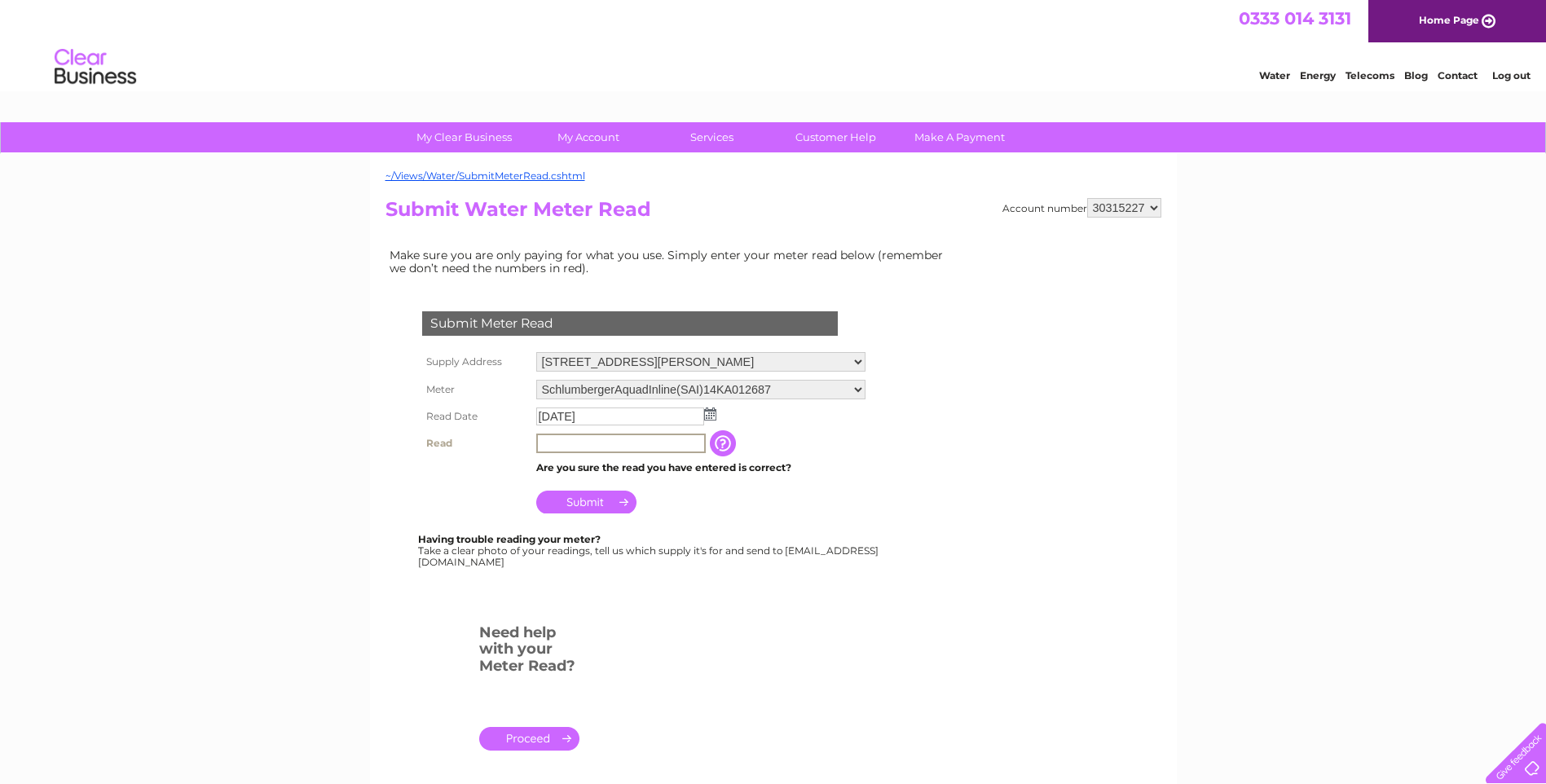
click at [618, 443] on input "text" at bounding box center [621, 443] width 169 height 19
type input "640"
click at [580, 504] on input "Submit" at bounding box center [586, 501] width 100 height 23
click at [1508, 75] on link "Log out" at bounding box center [1511, 75] width 38 height 12
